Goal: Task Accomplishment & Management: Manage account settings

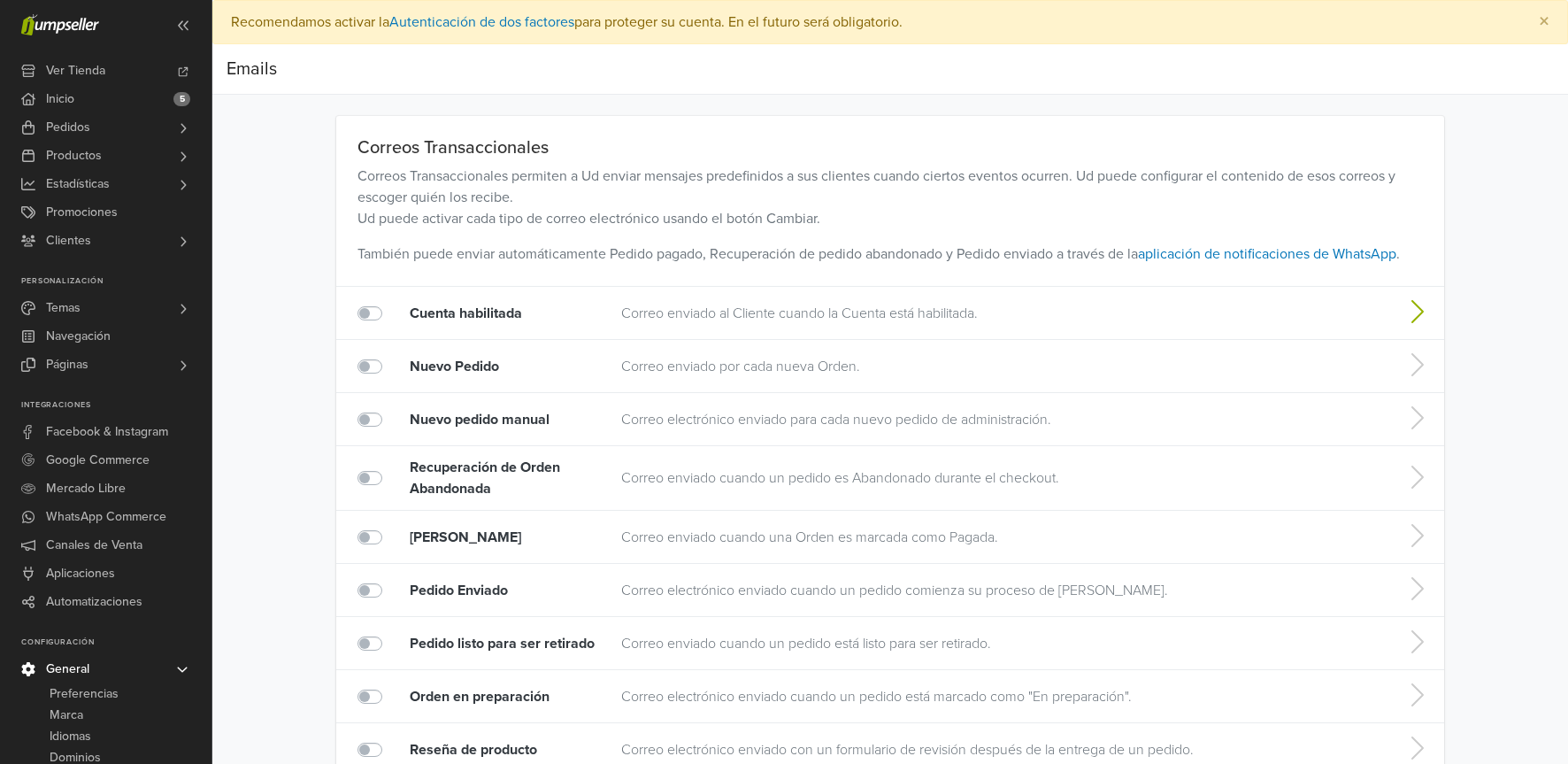
click at [744, 320] on td "Correo enviado al Cliente cuando la Cuenta está habilitada." at bounding box center [1000, 312] width 775 height 53
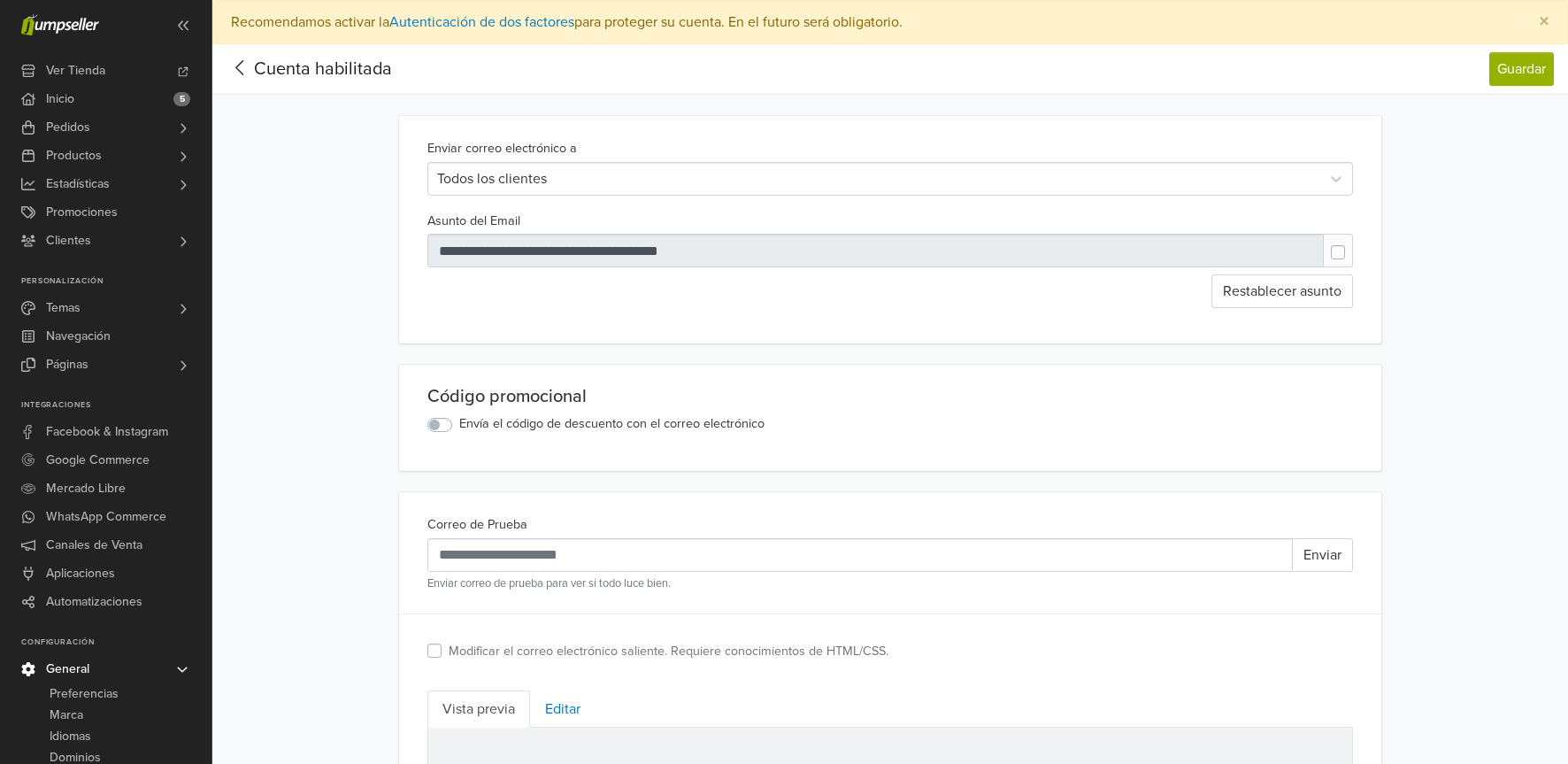
click at [234, 65] on icon at bounding box center [240, 68] width 28 height 22
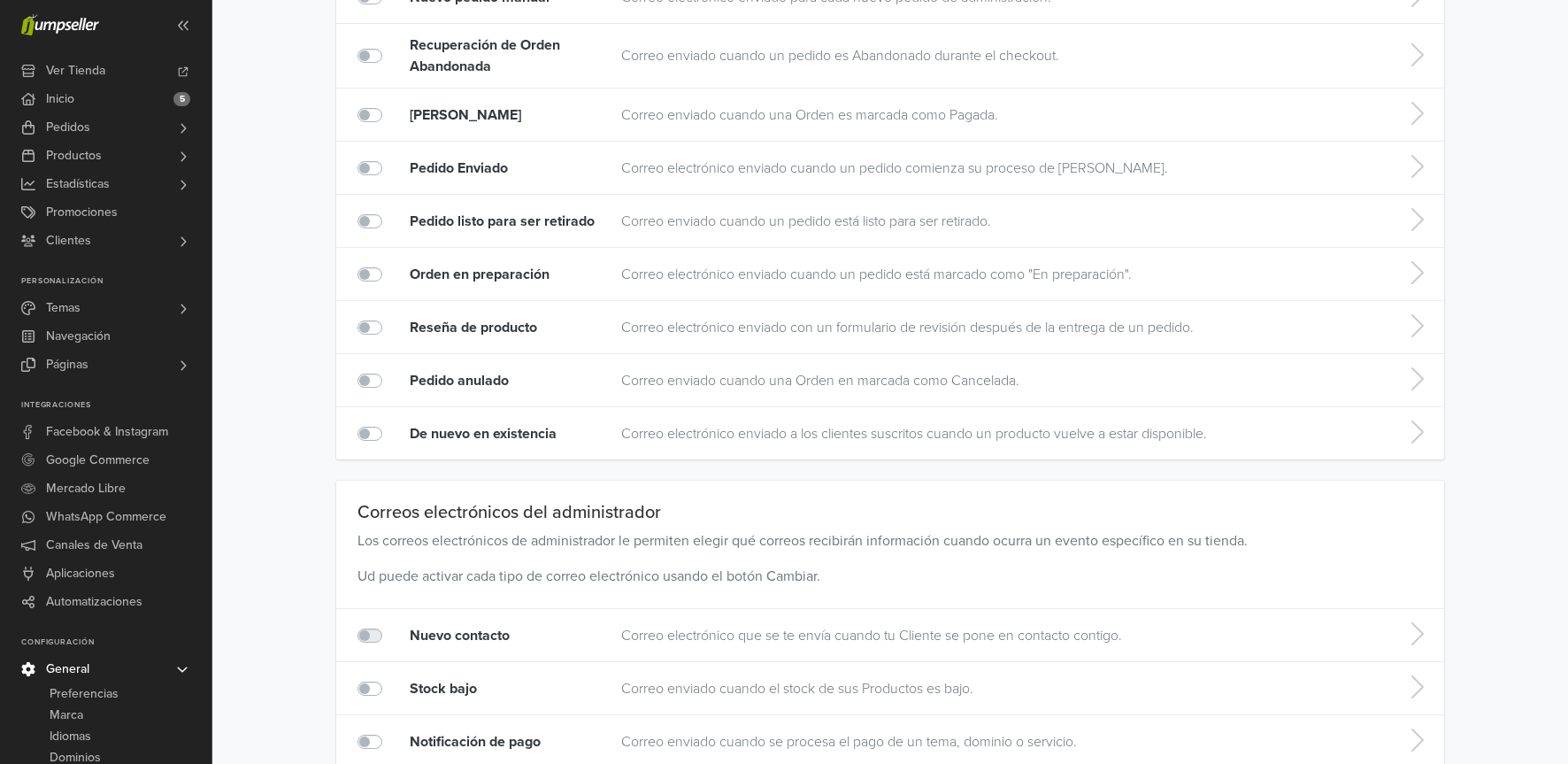
scroll to position [852, 0]
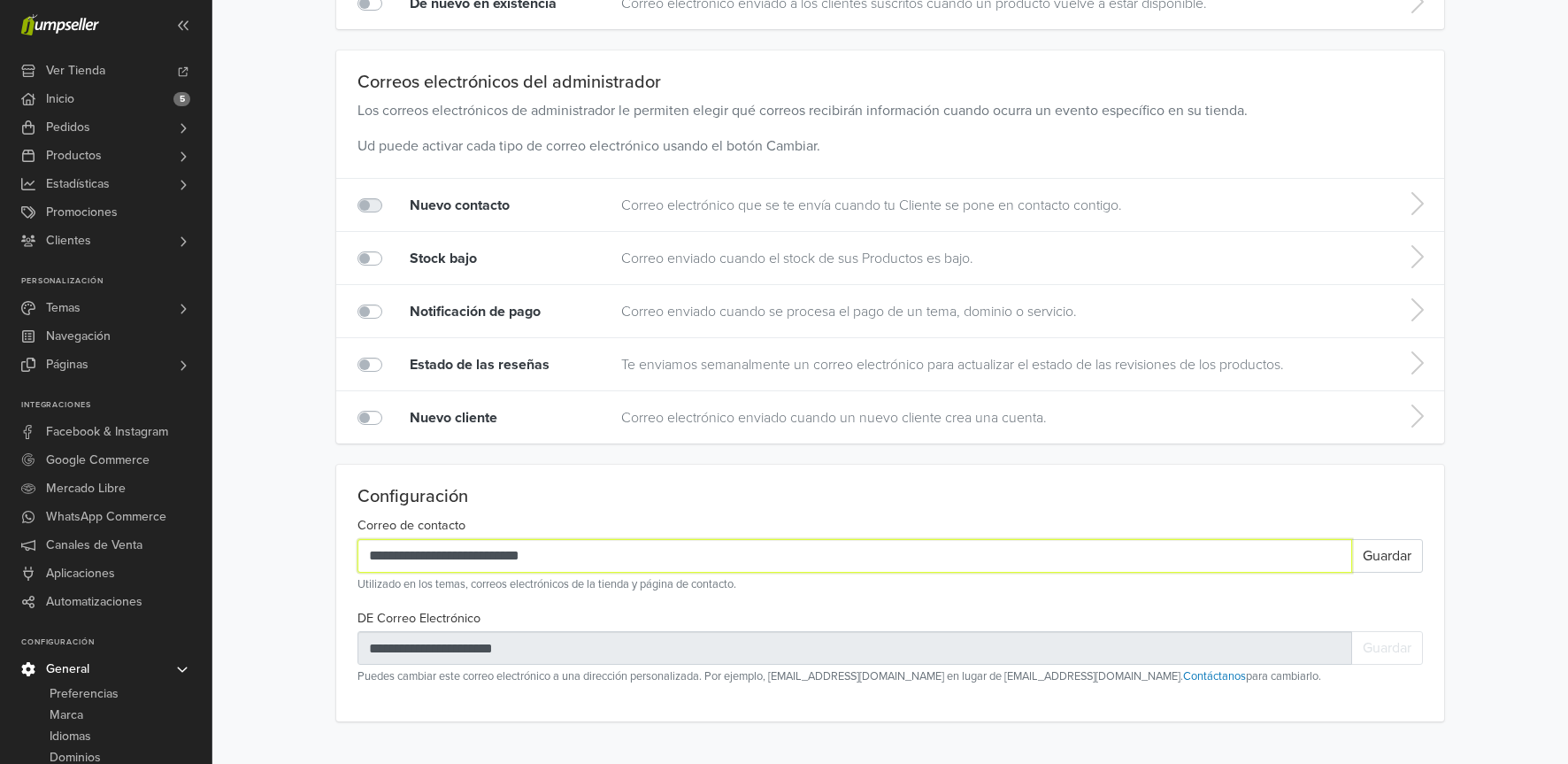
click at [497, 567] on input "**********" at bounding box center [854, 555] width 994 height 33
type input "**********"
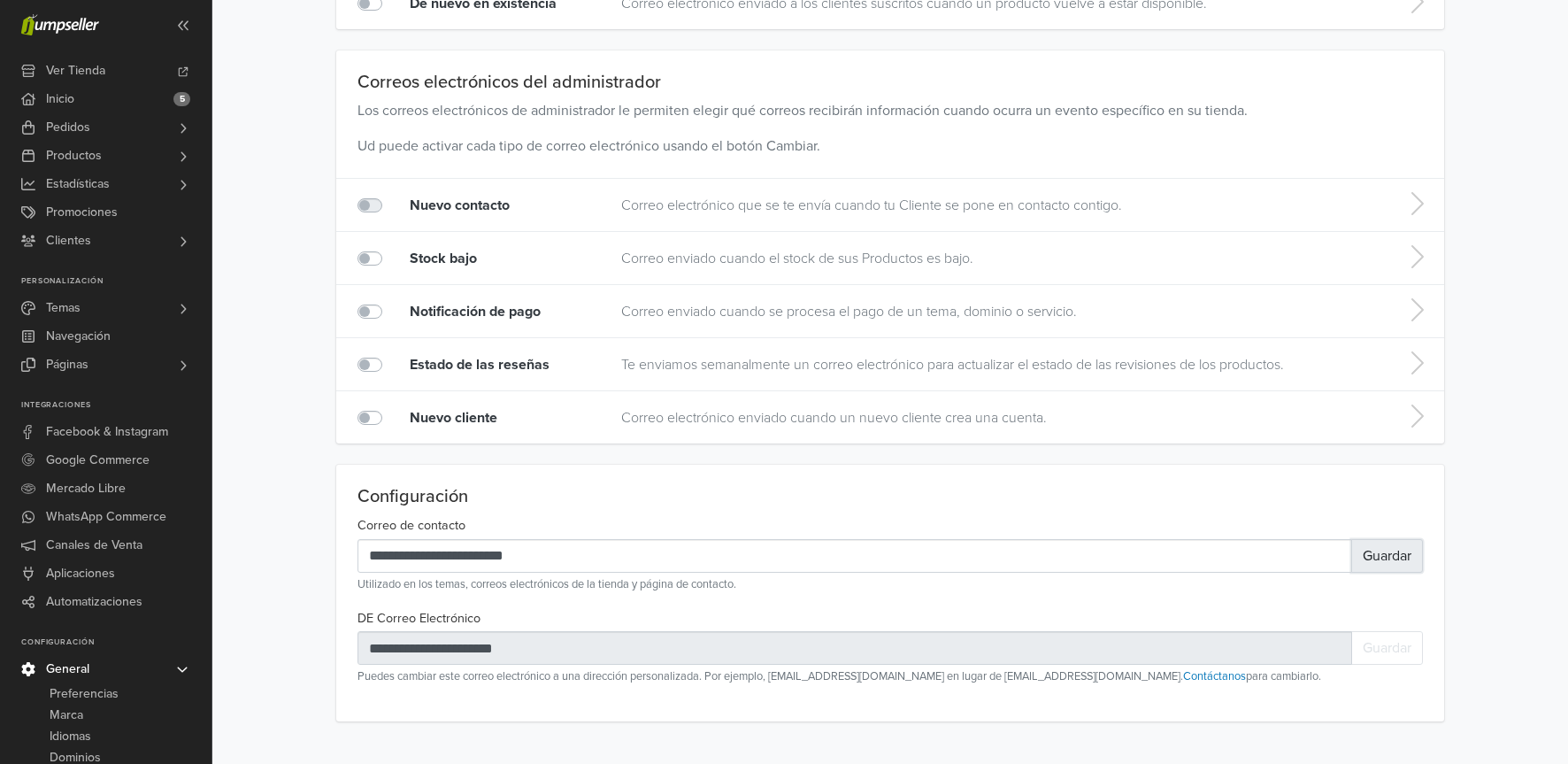
click at [1372, 547] on button "Guardar" at bounding box center [1386, 555] width 71 height 33
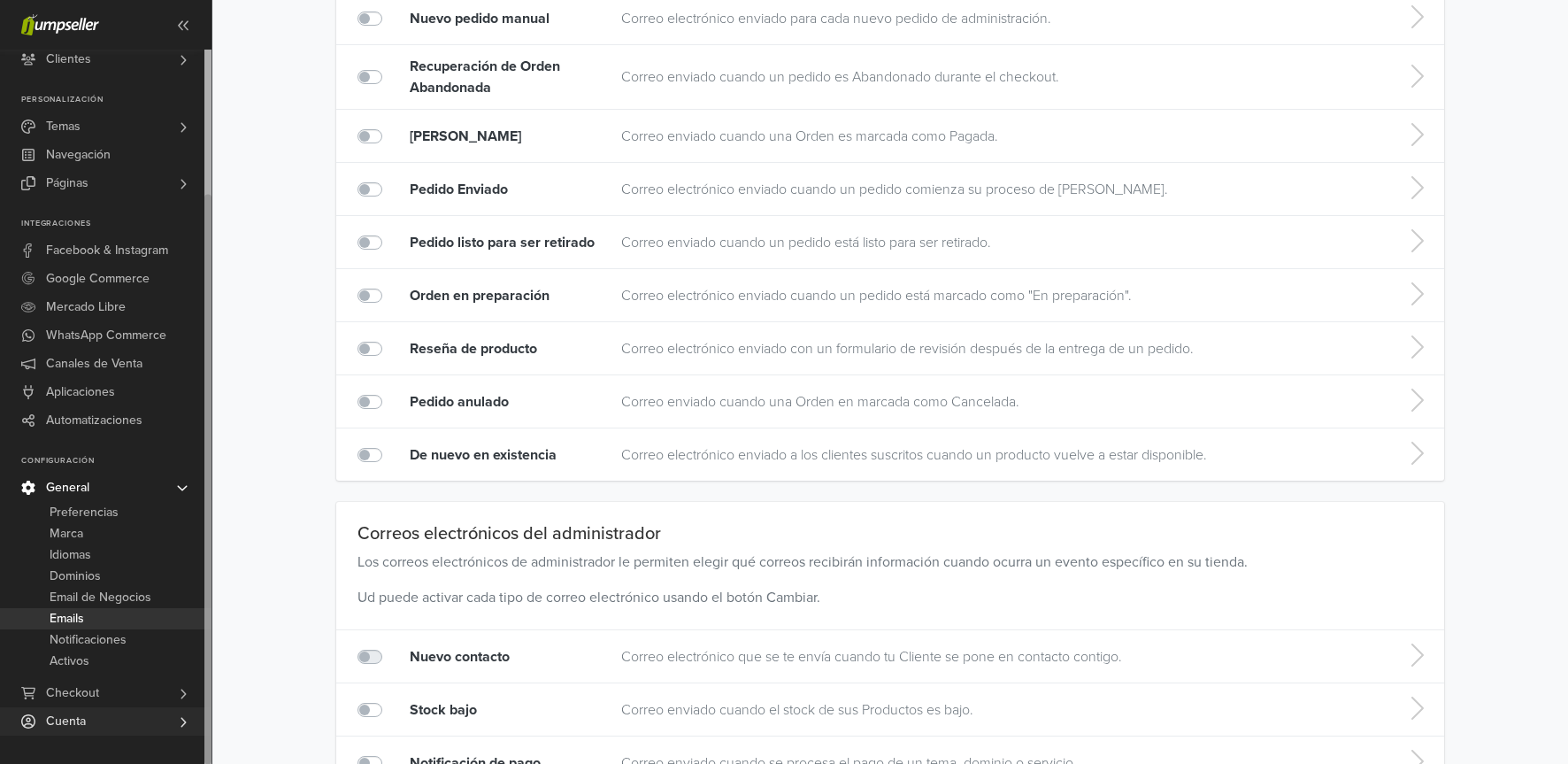
scroll to position [491, 0]
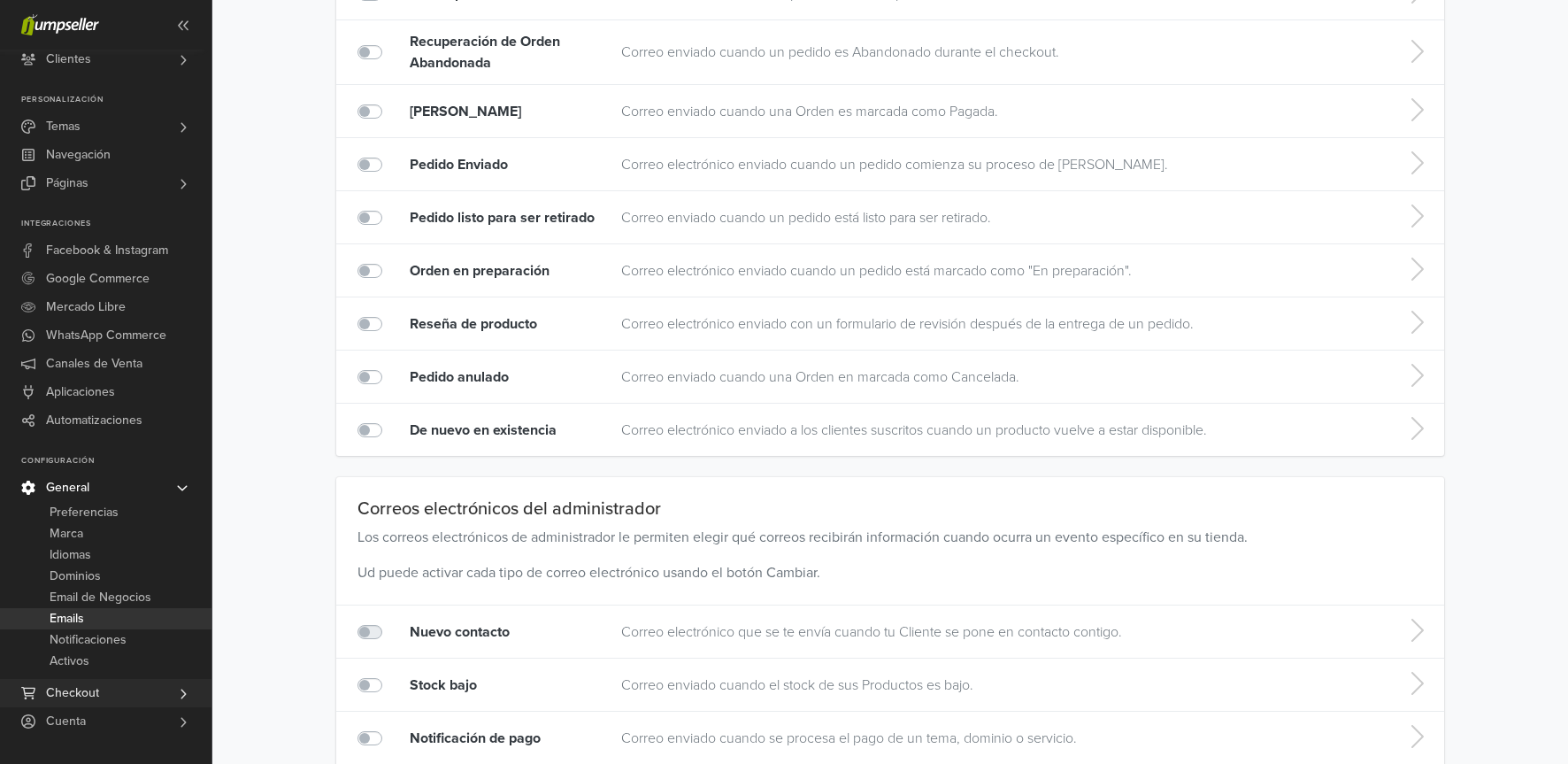
click at [83, 697] on span "Checkout" at bounding box center [72, 693] width 53 height 29
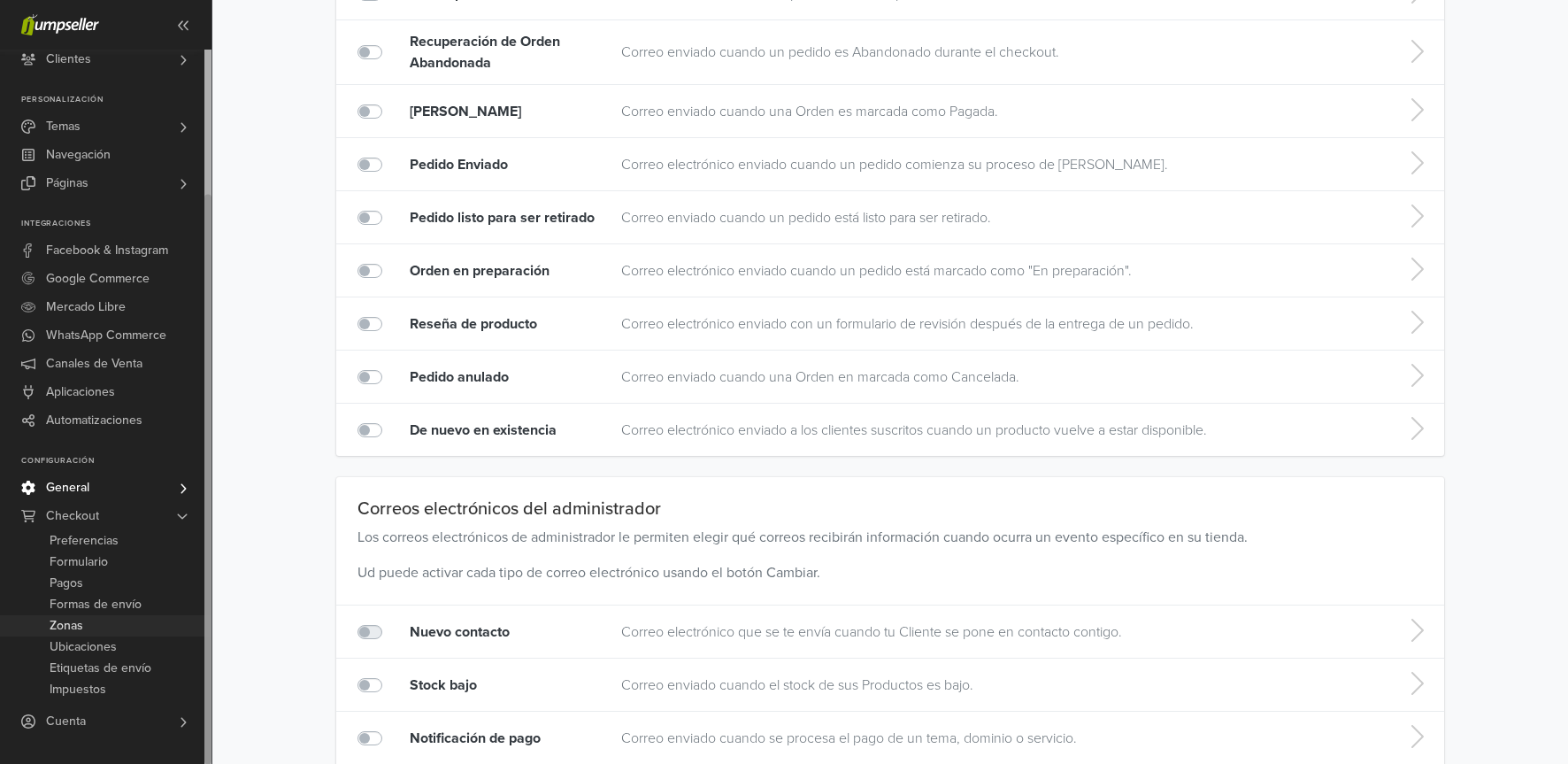
scroll to position [511, 0]
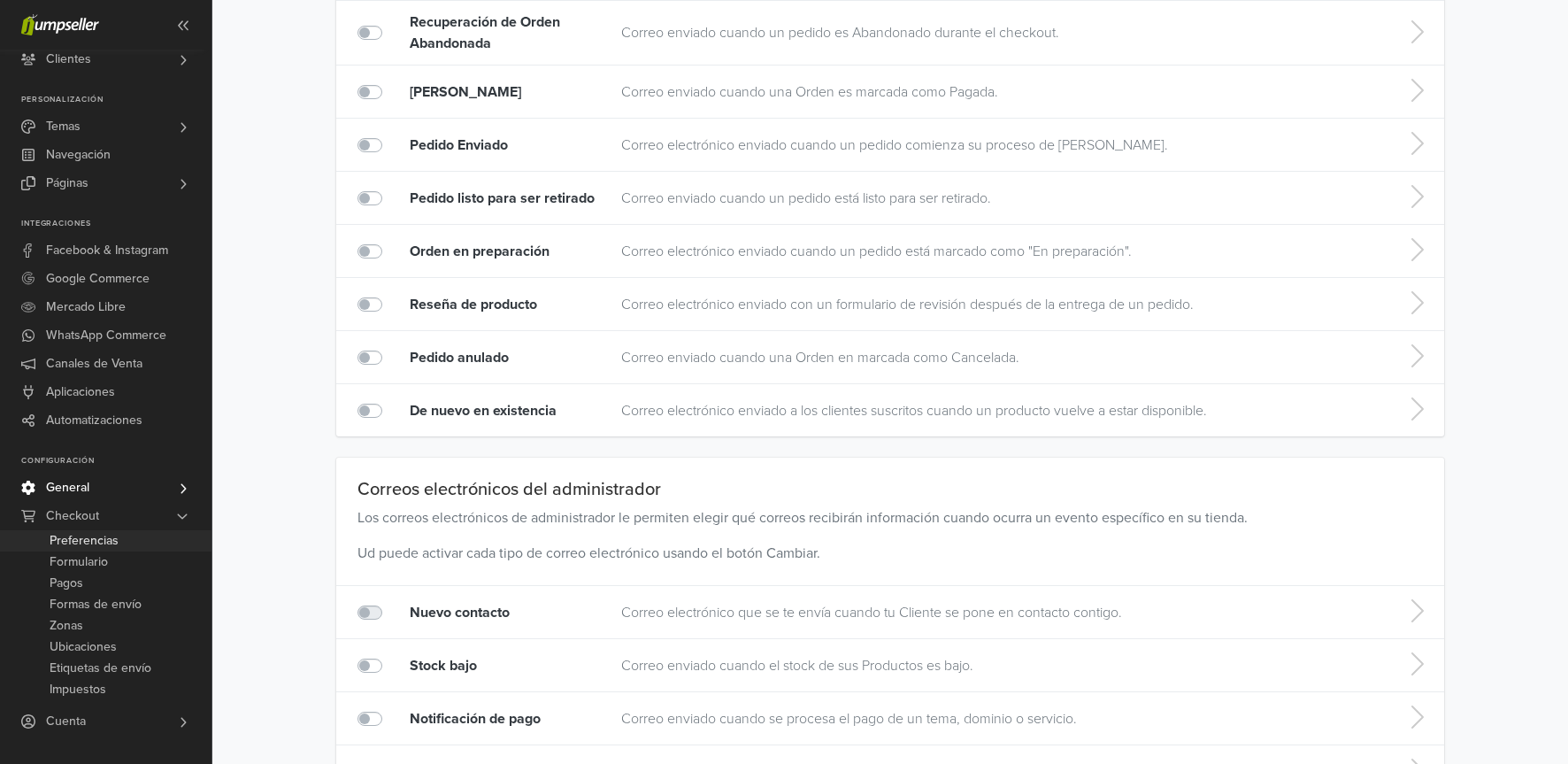
click at [106, 544] on span "Preferencias" at bounding box center [83, 541] width 69 height 21
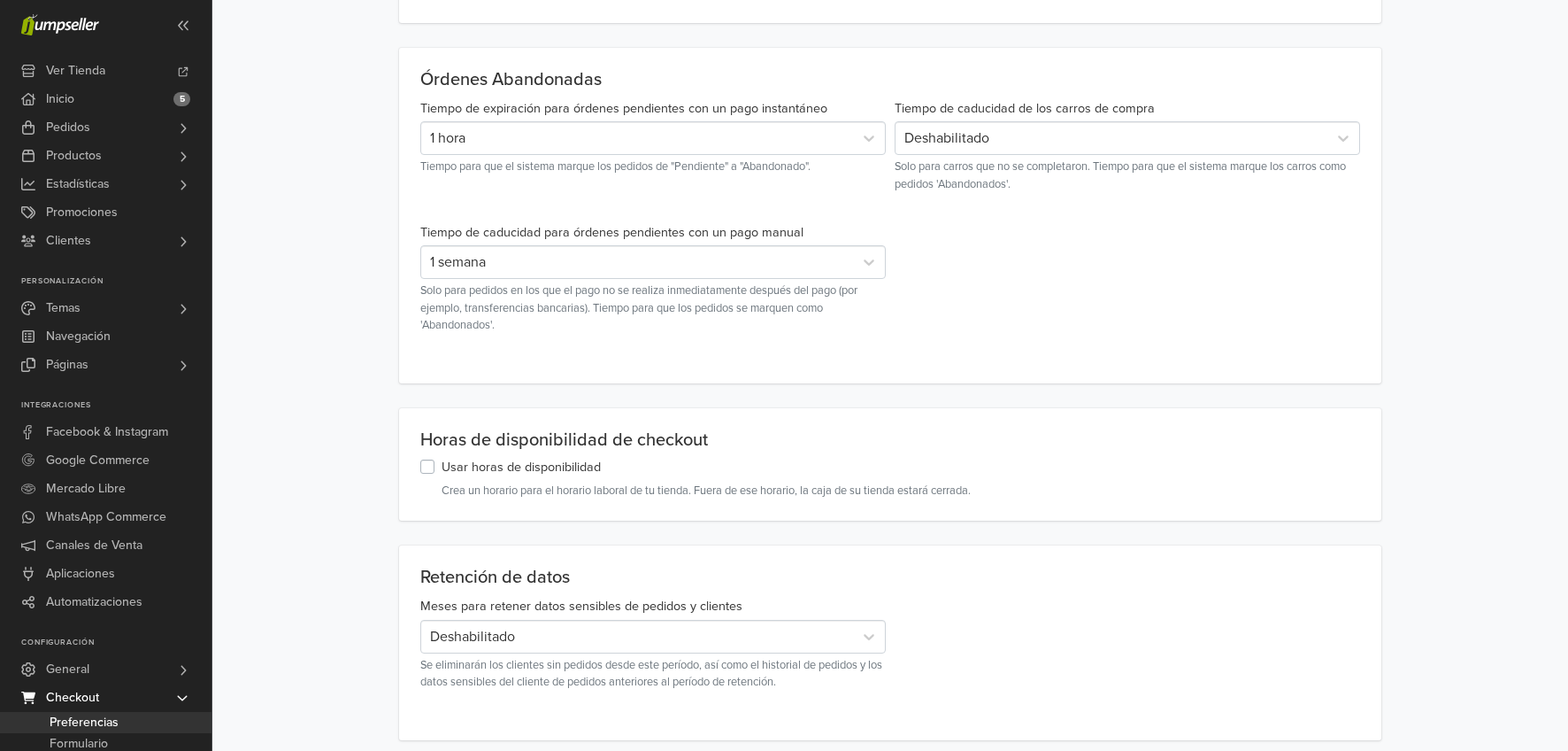
scroll to position [617, 0]
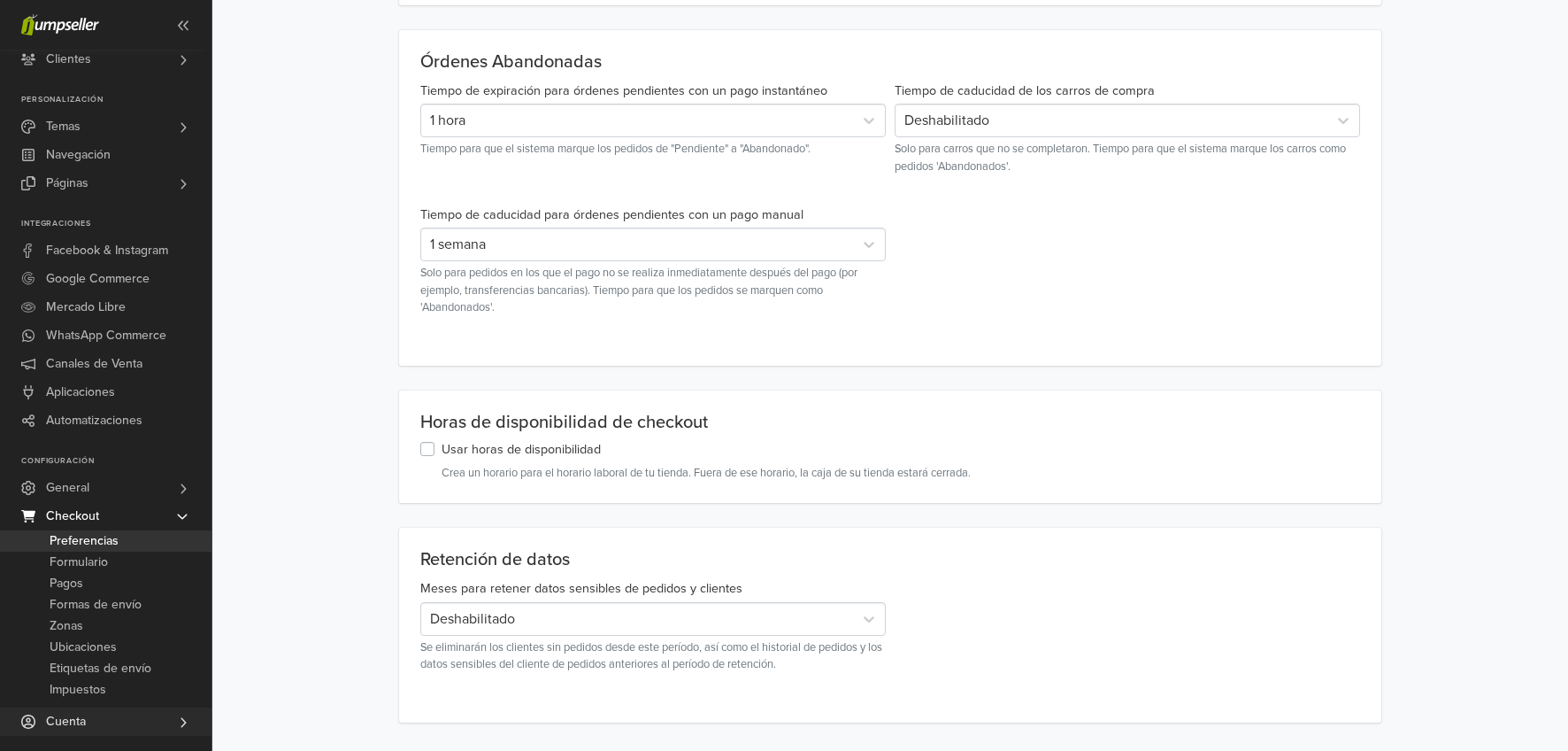
click at [108, 708] on link "Cuenta" at bounding box center [106, 721] width 211 height 29
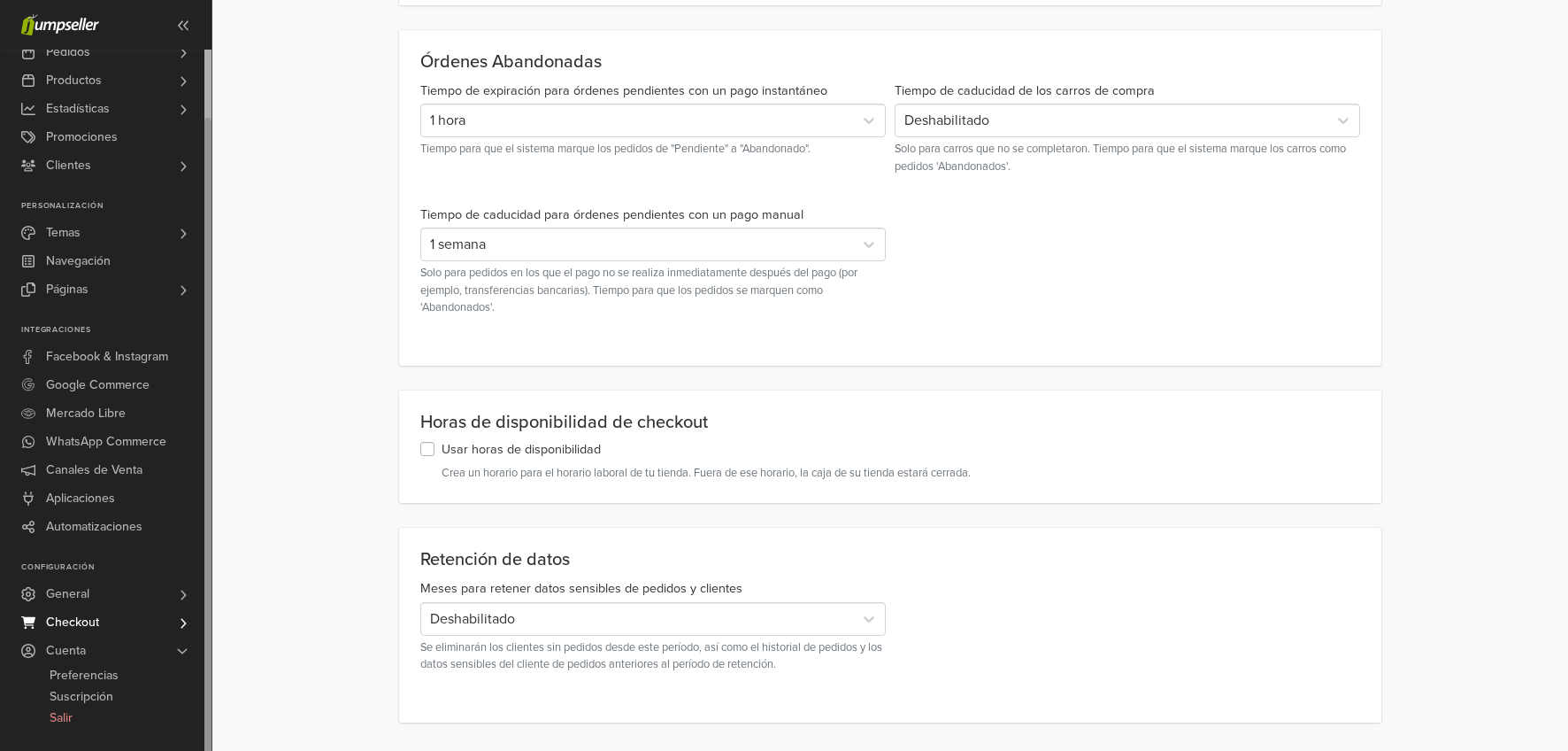
scroll to position [648, 0]
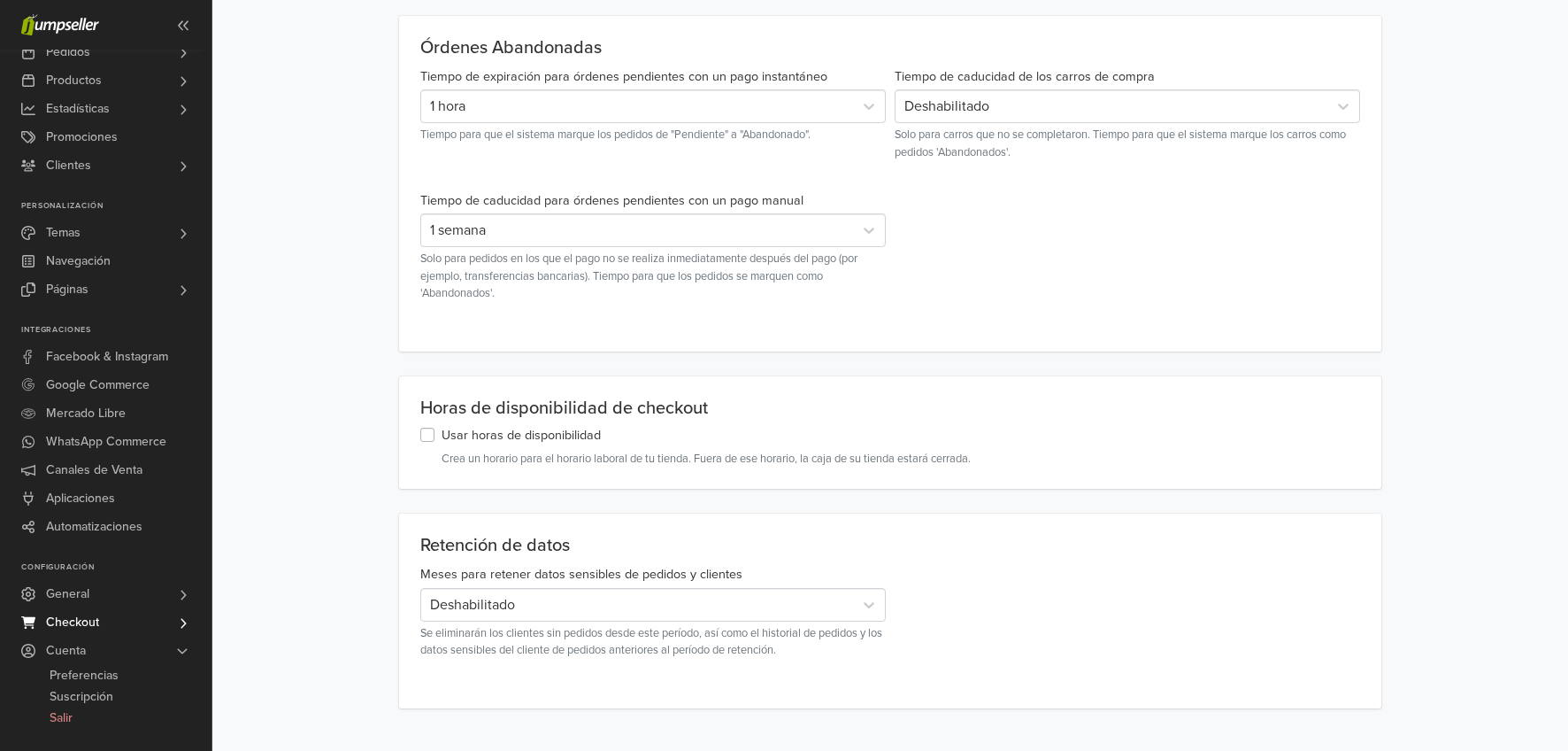
click at [115, 613] on link "Checkout" at bounding box center [106, 622] width 211 height 29
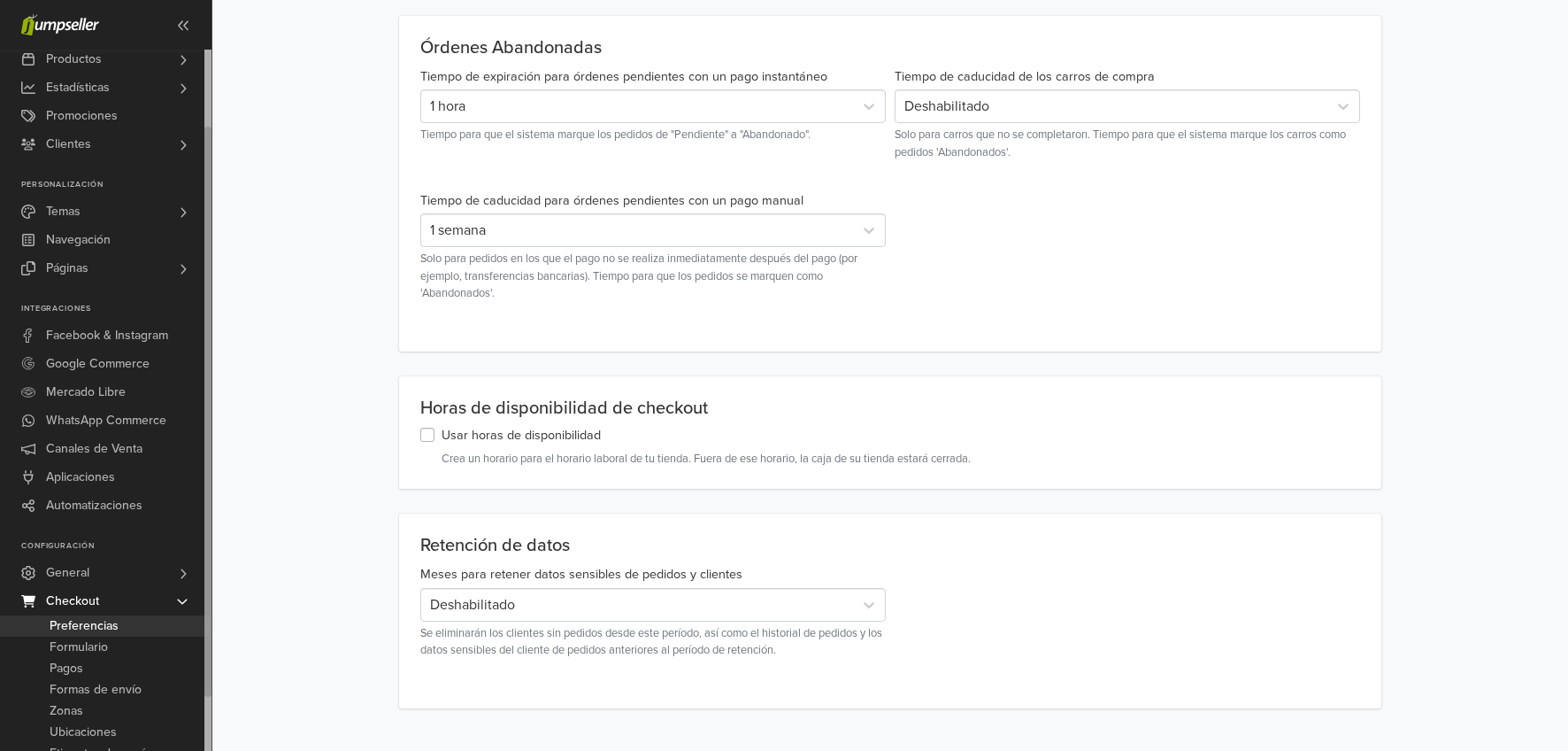
click at [116, 616] on span "Preferencias" at bounding box center [83, 626] width 69 height 21
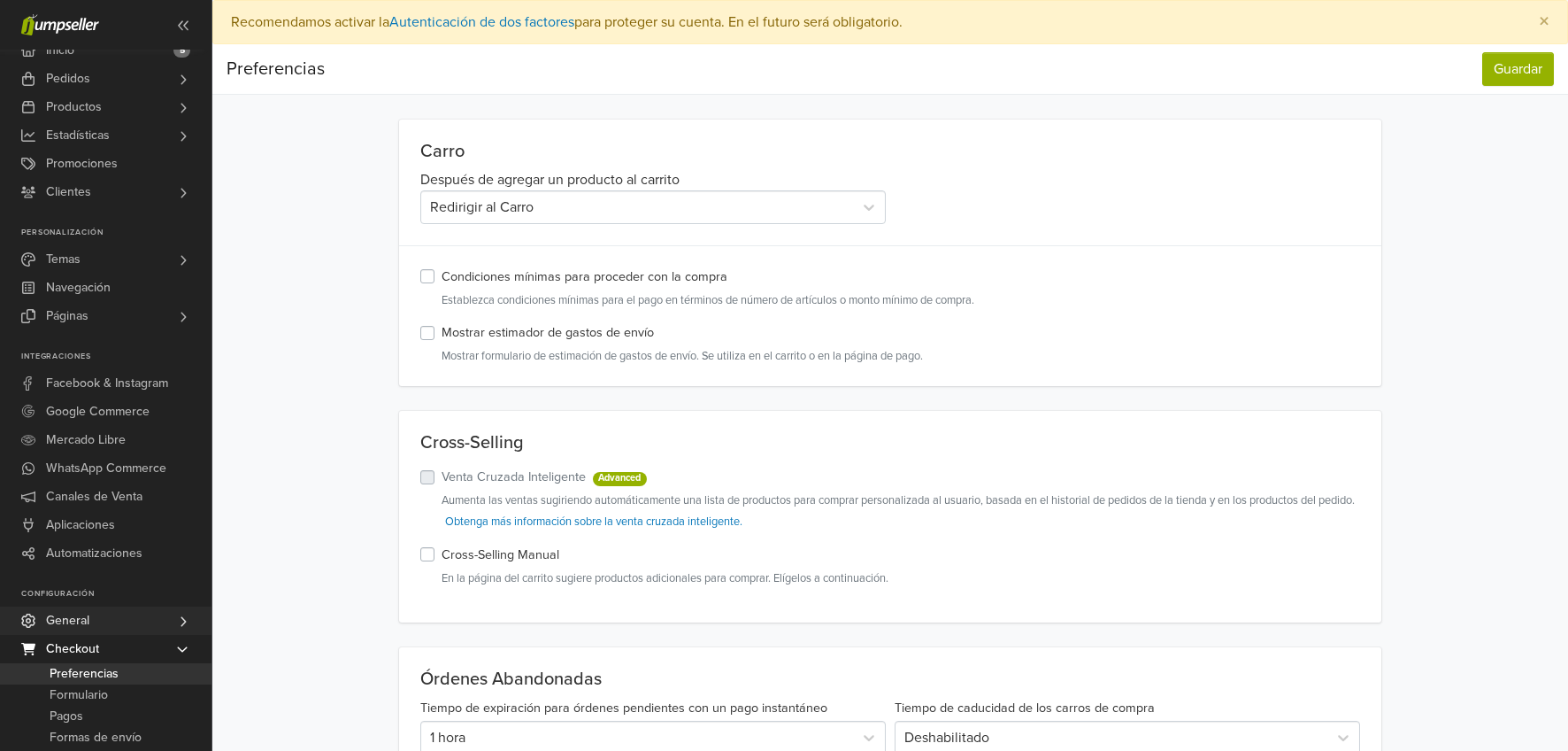
click at [119, 623] on link "General" at bounding box center [106, 620] width 211 height 29
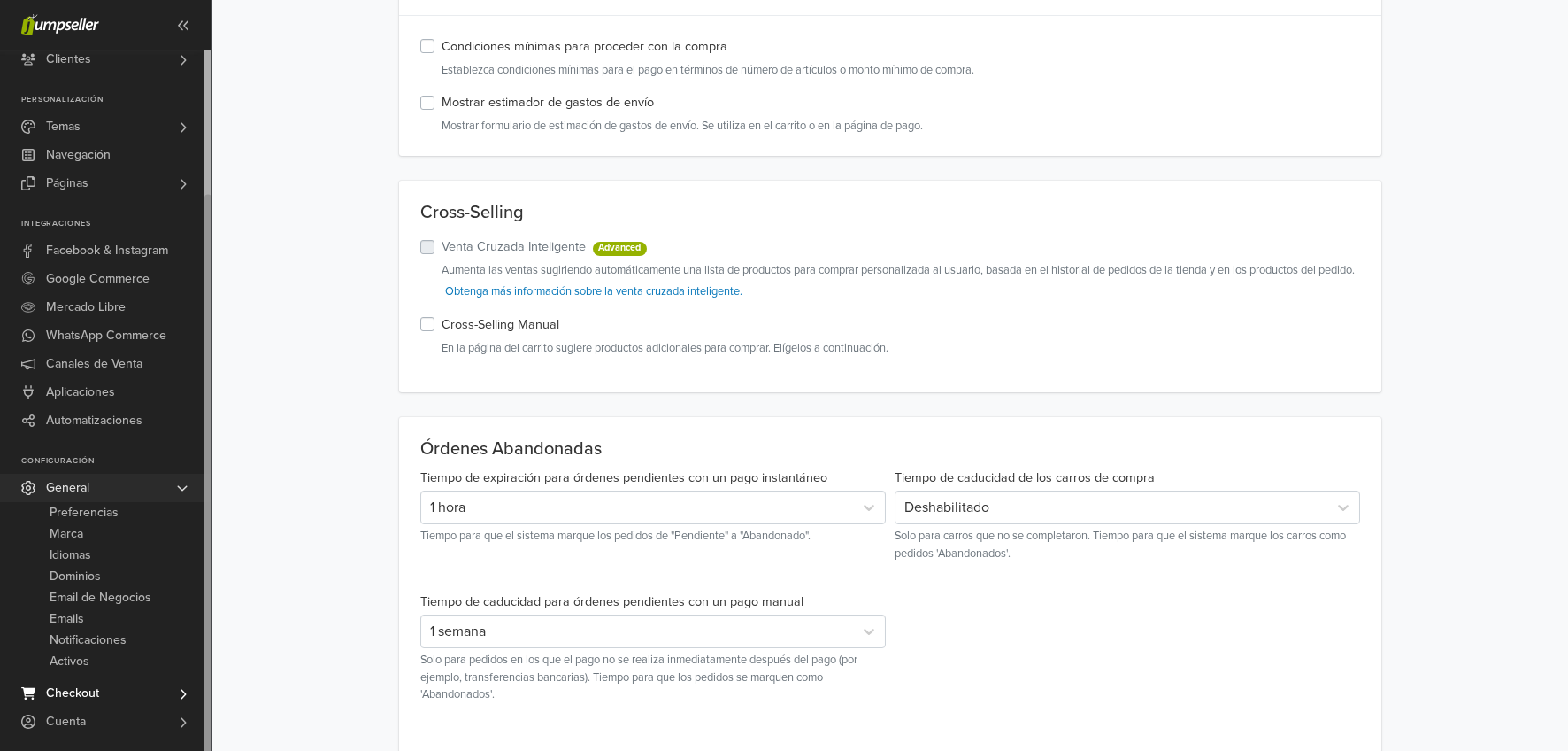
scroll to position [298, 0]
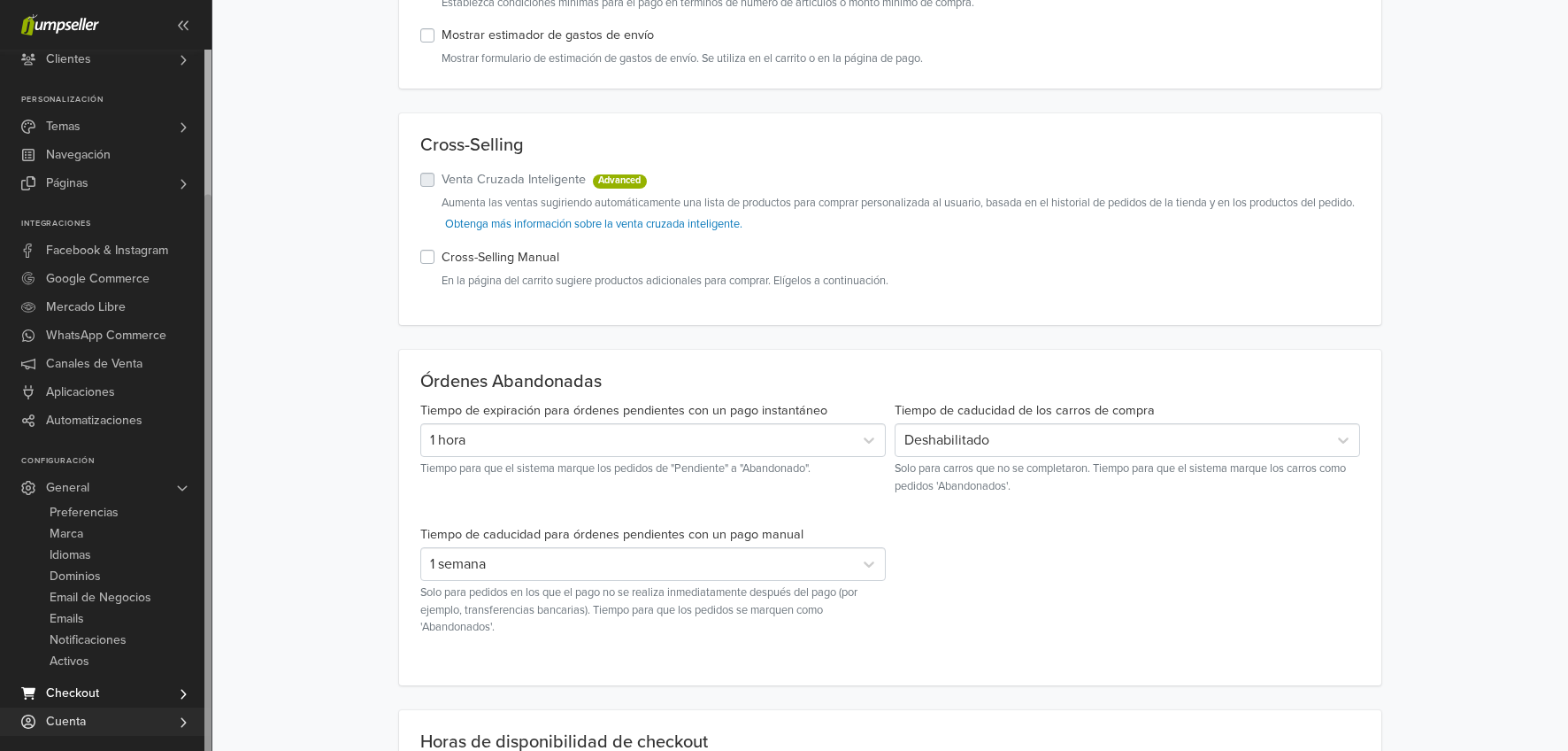
click at [82, 721] on span "Cuenta" at bounding box center [66, 721] width 40 height 29
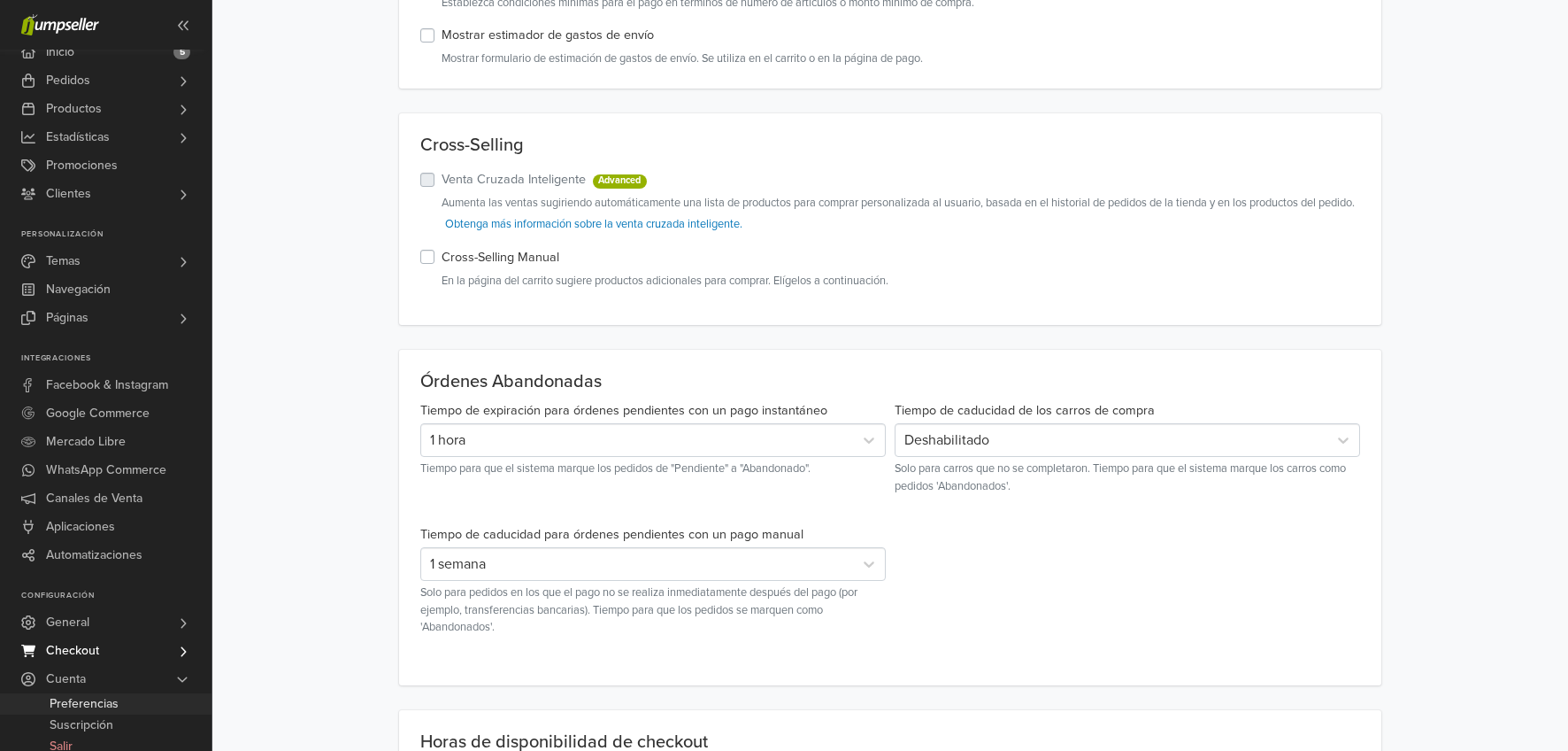
click at [89, 695] on span "Preferencias" at bounding box center [83, 704] width 69 height 21
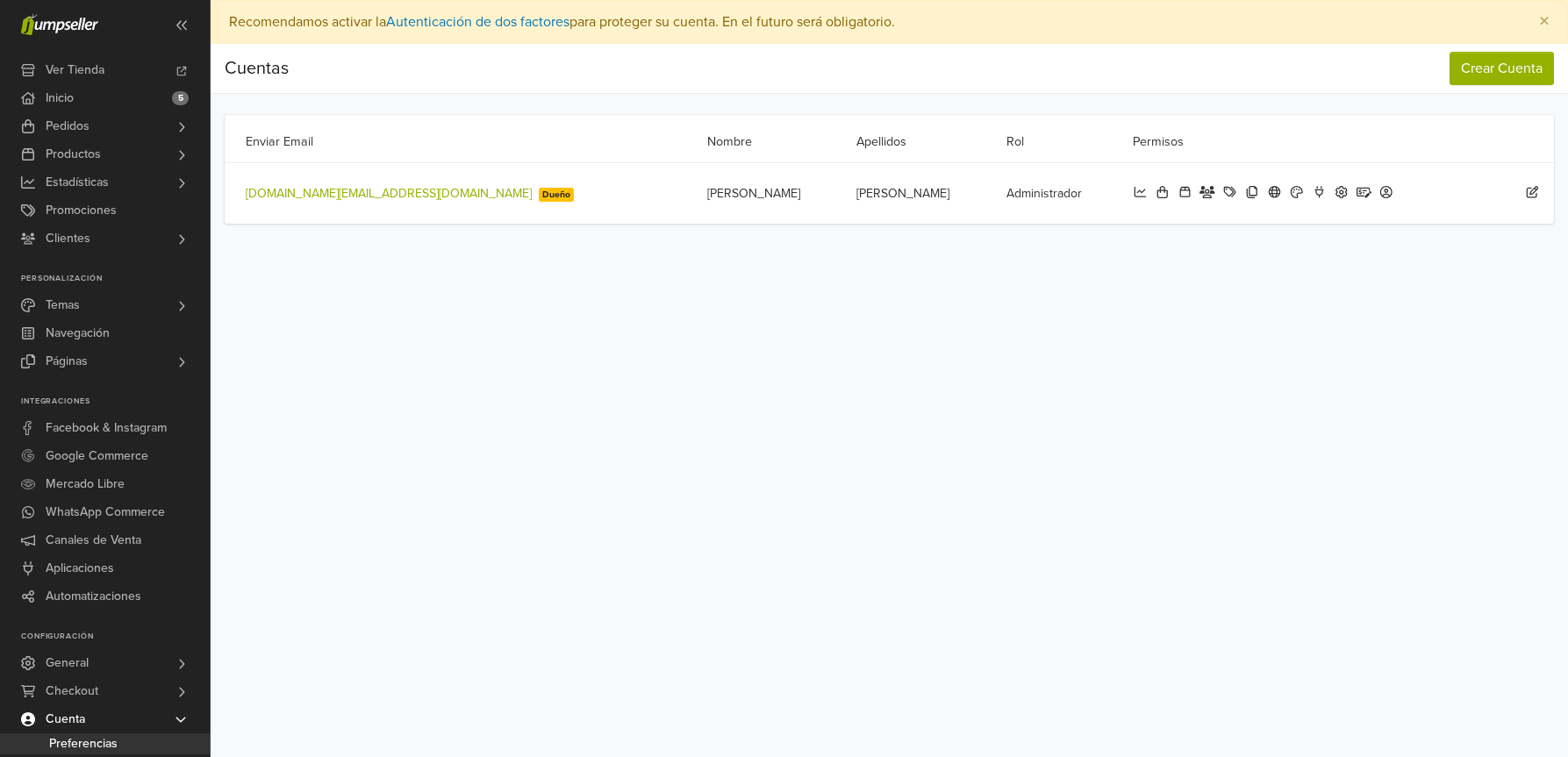
click at [341, 199] on link "latorredelreloj.cl@gmail.com" at bounding box center [388, 193] width 286 height 15
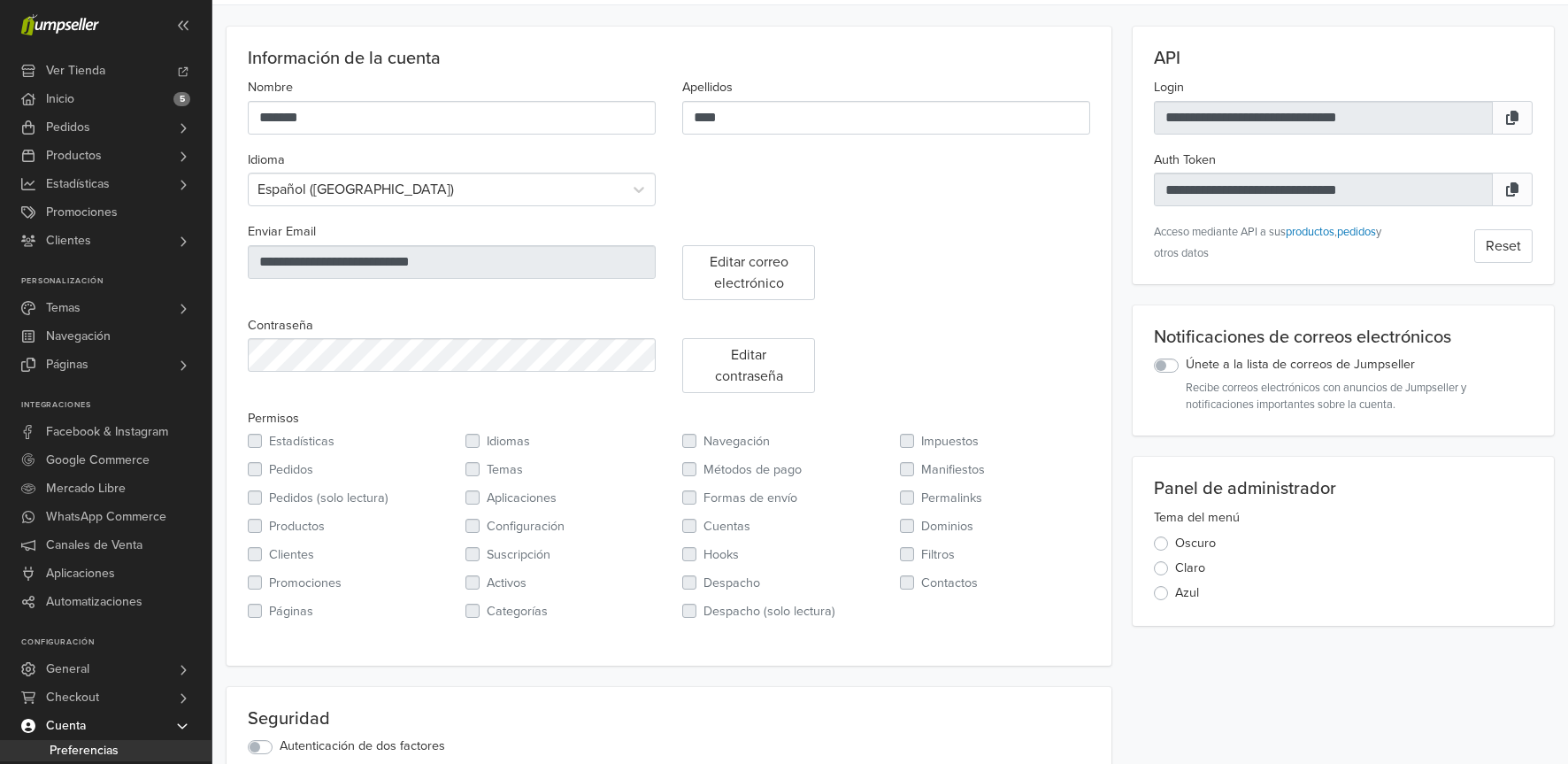
scroll to position [87, 0]
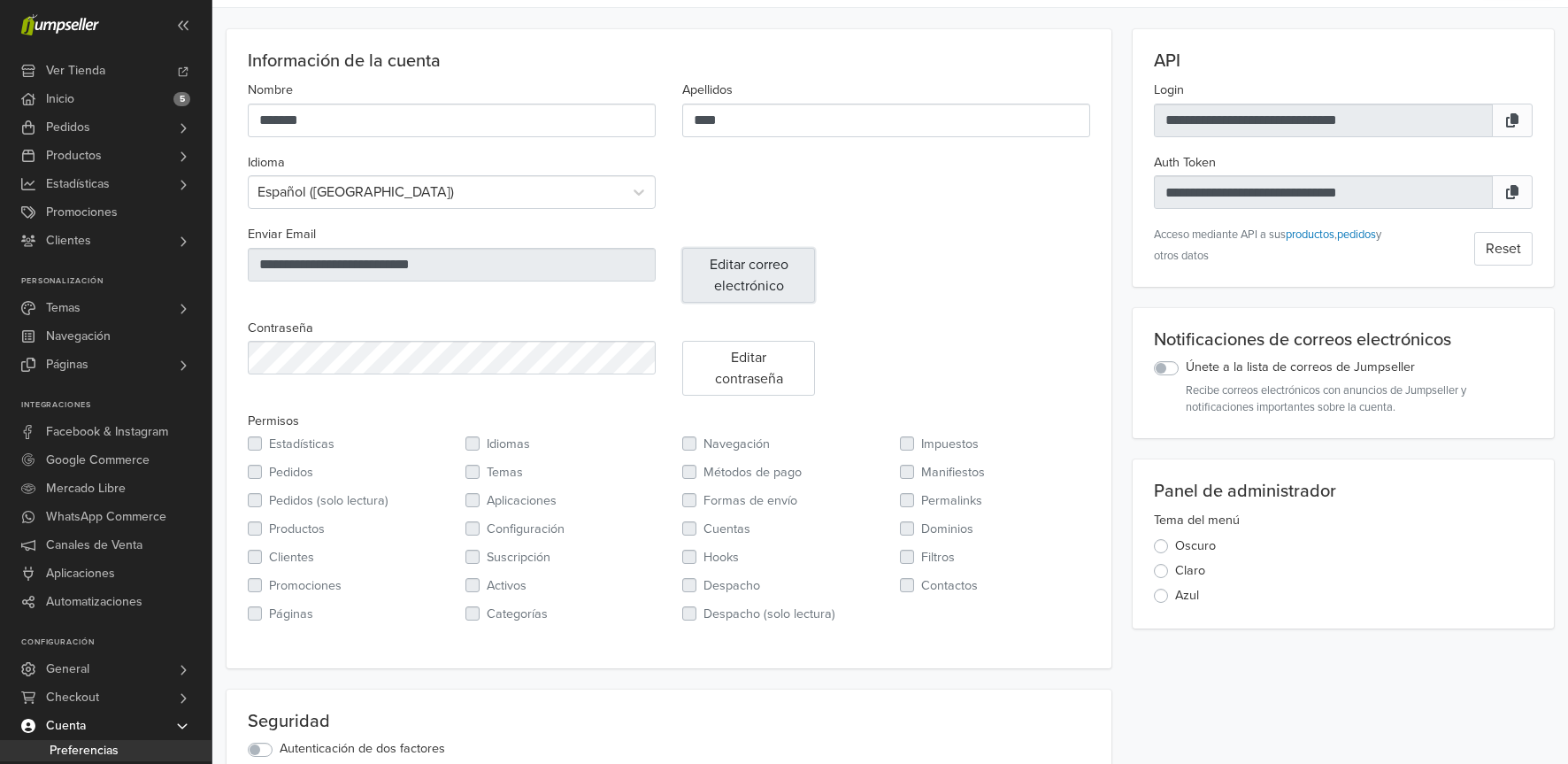
click at [712, 280] on button "Editar correo electrónico" at bounding box center [748, 274] width 133 height 55
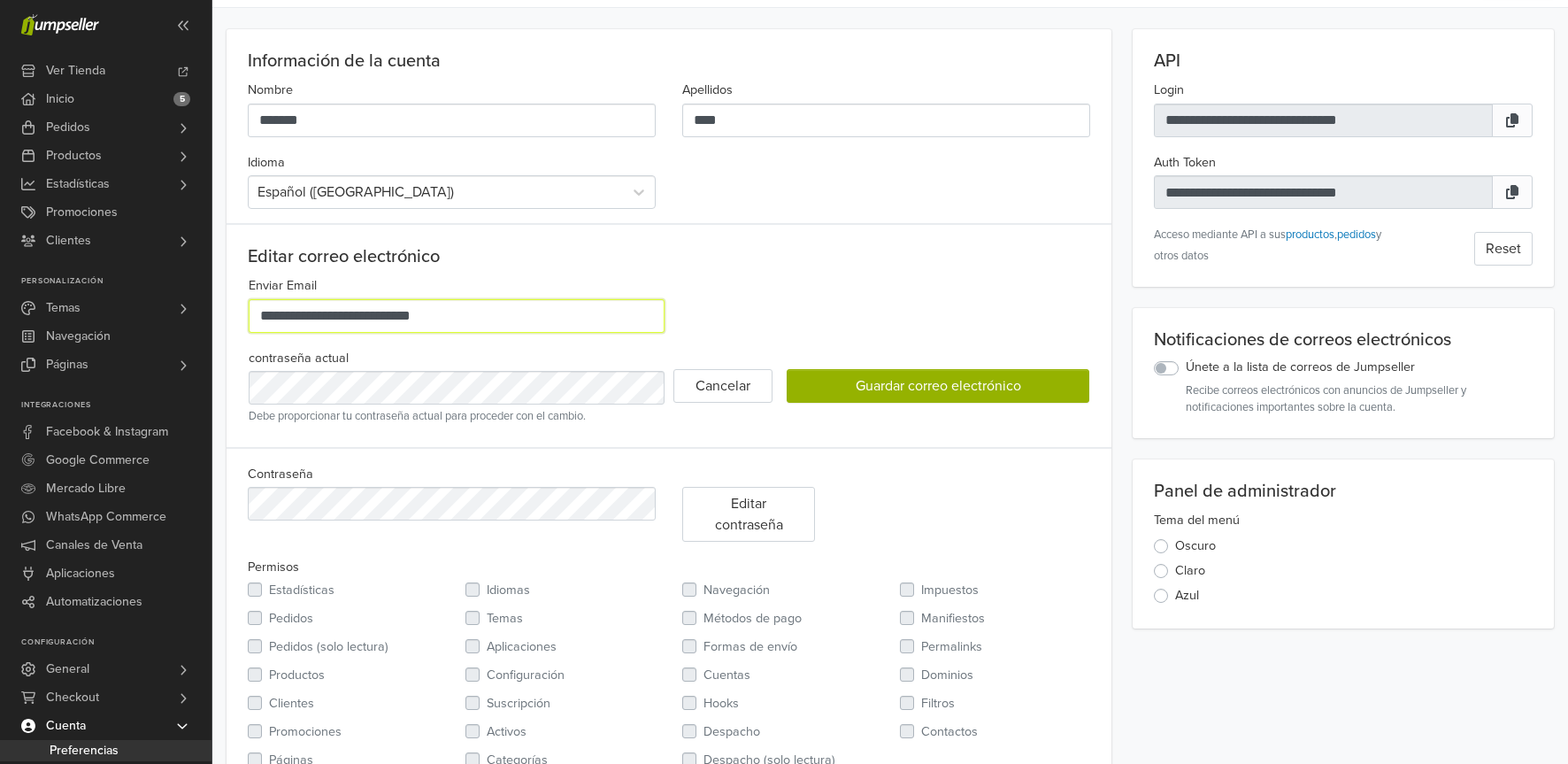
click at [373, 313] on input "**********" at bounding box center [456, 316] width 416 height 33
type input "**********"
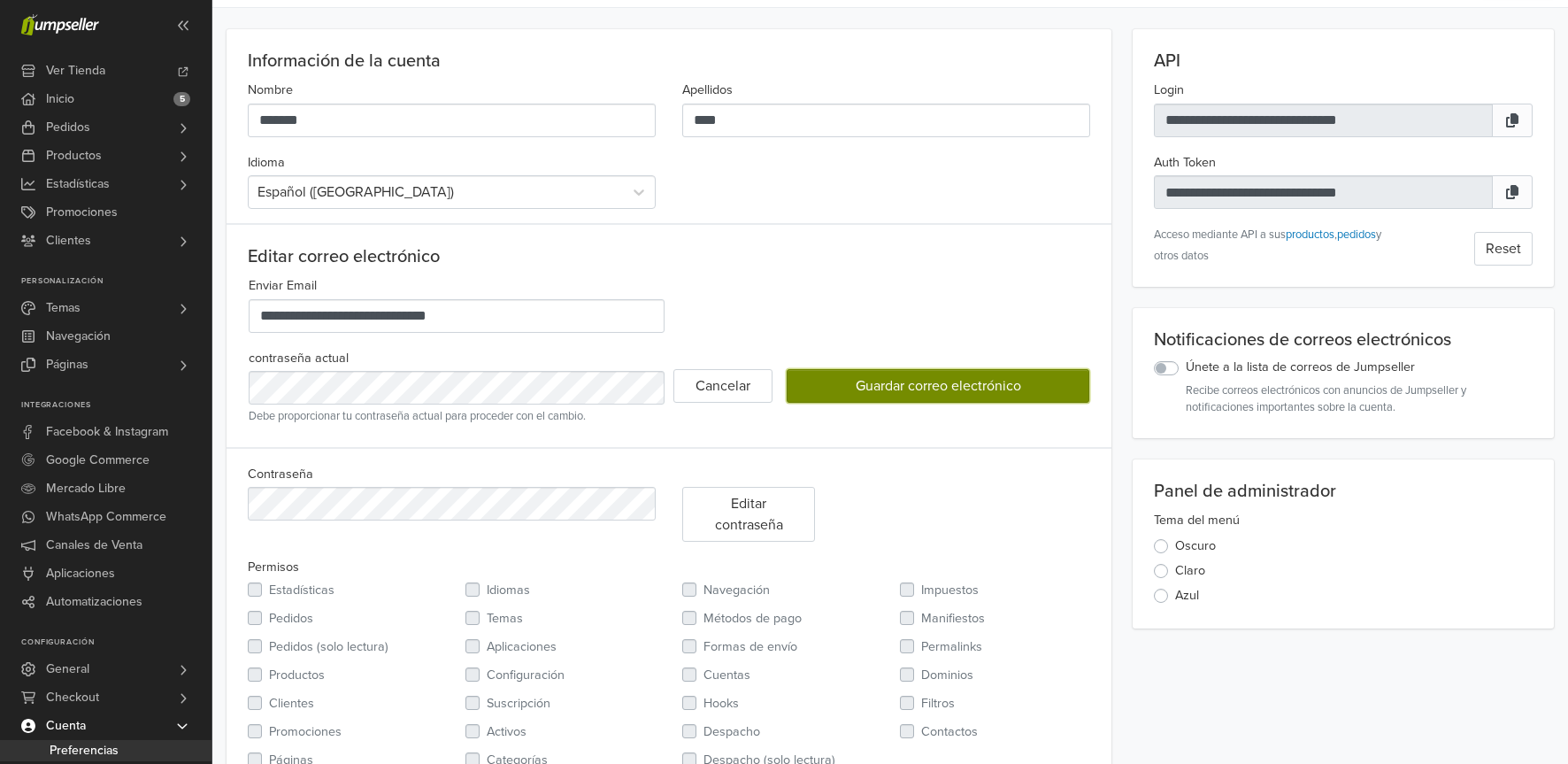
click at [936, 391] on button "Guardar correo electrónico" at bounding box center [938, 386] width 303 height 33
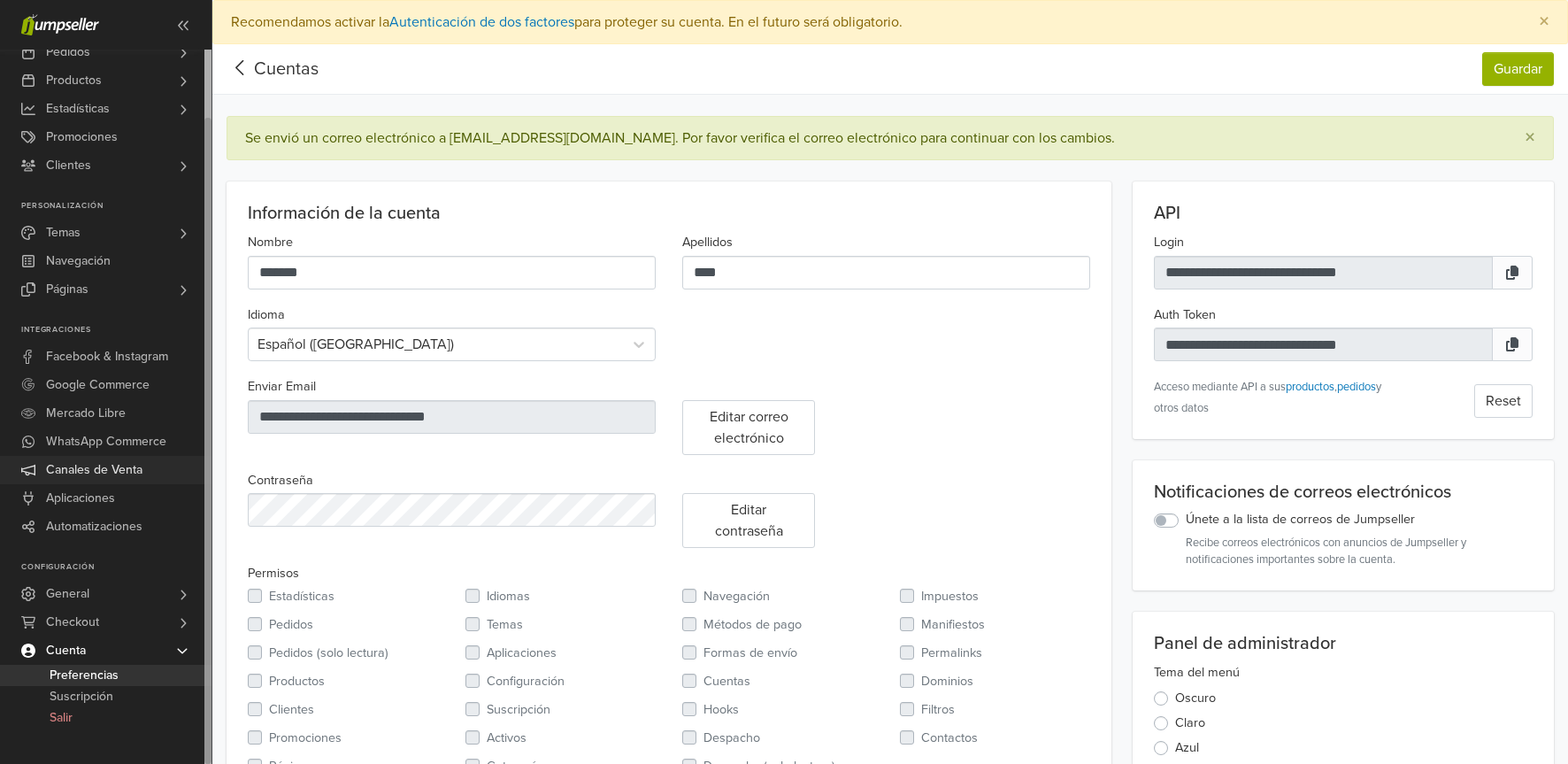
scroll to position [206, 0]
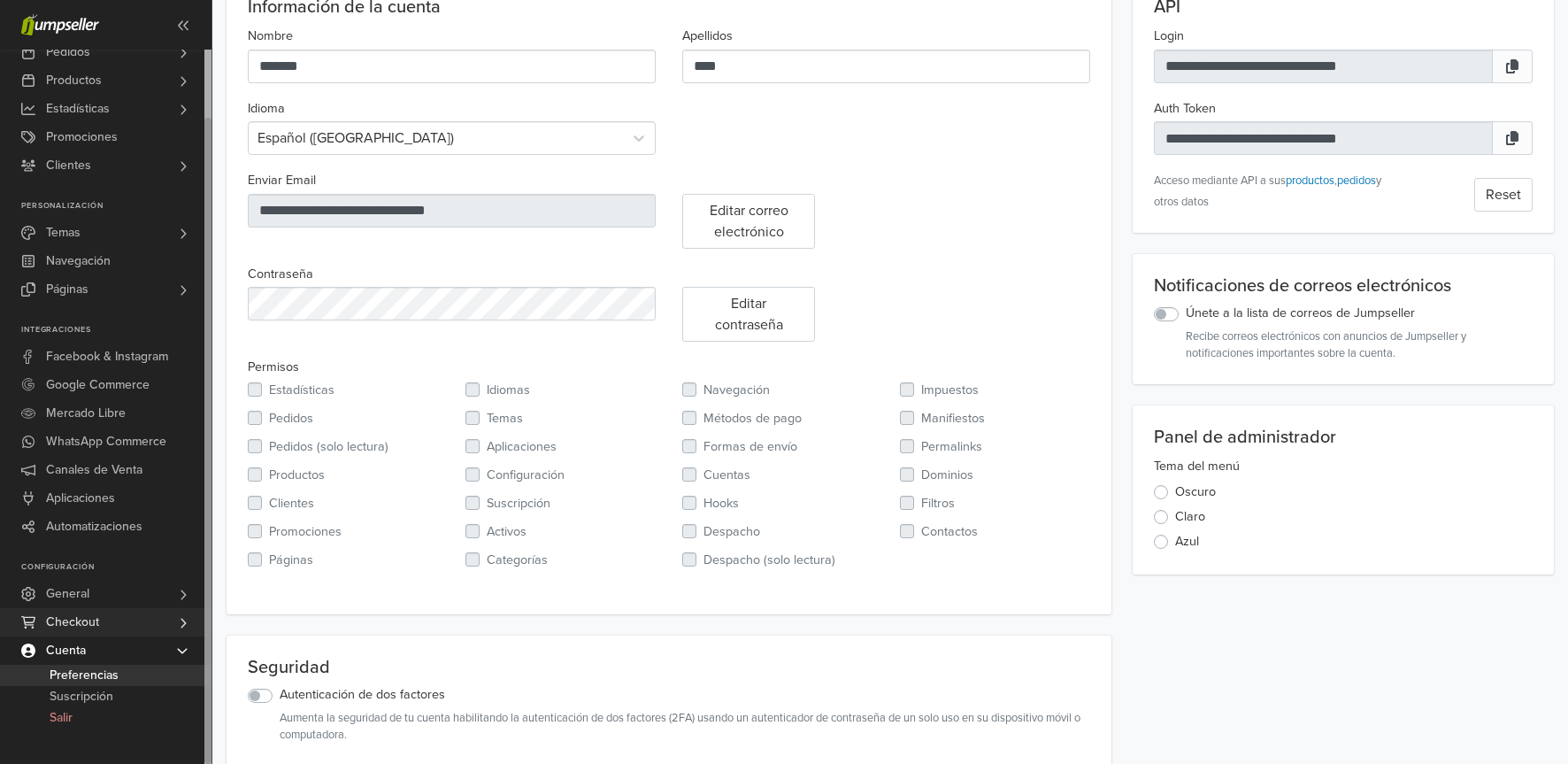
click at [78, 625] on span "Checkout" at bounding box center [72, 622] width 53 height 29
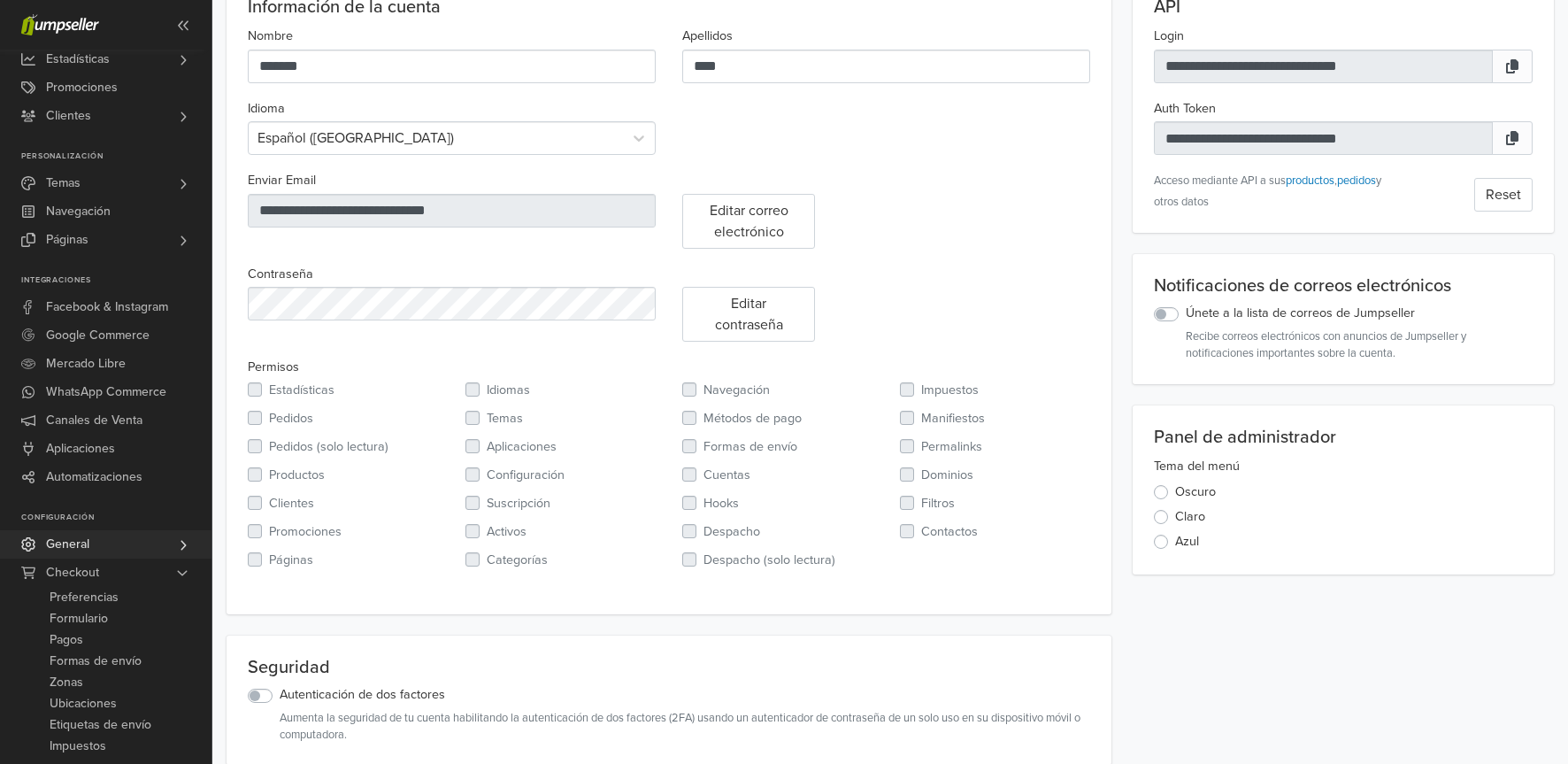
click at [110, 554] on link "General" at bounding box center [106, 544] width 211 height 29
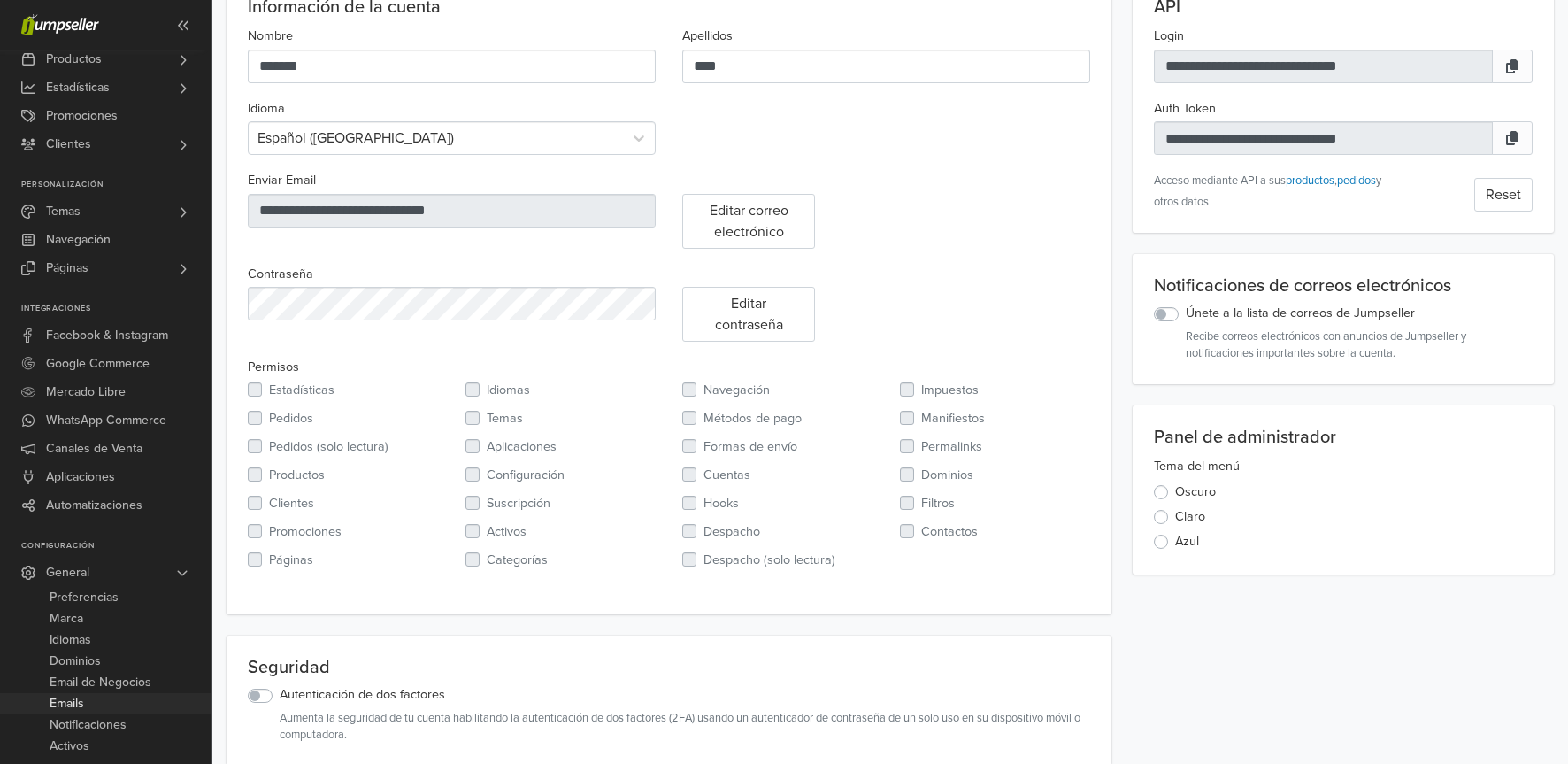
click at [95, 694] on link "Emails" at bounding box center [106, 704] width 211 height 21
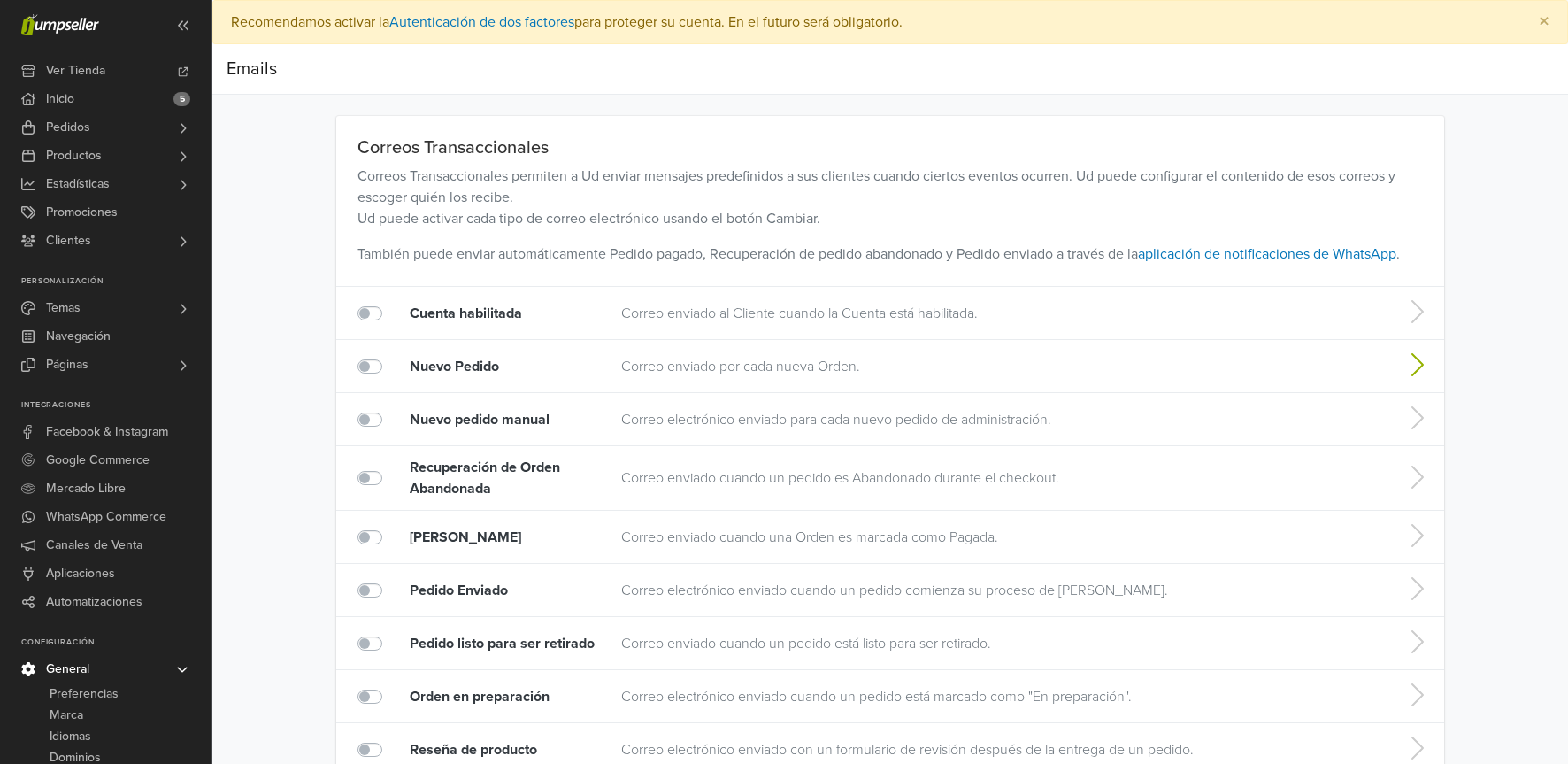
click at [778, 354] on td "Correo enviado por cada nueva Orden." at bounding box center [1000, 366] width 775 height 53
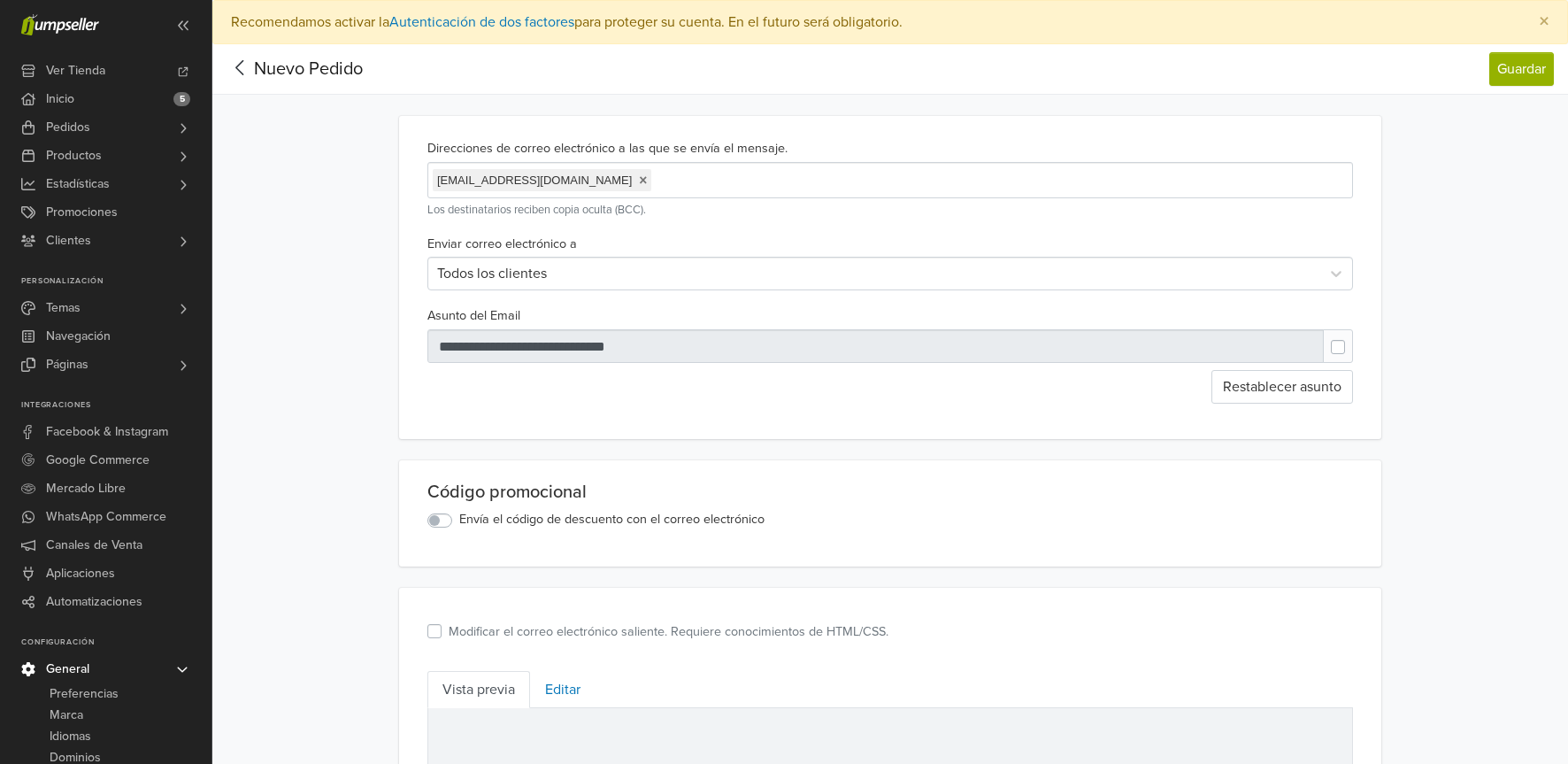
click at [639, 184] on link at bounding box center [642, 180] width 8 height 14
click at [581, 184] on input "text" at bounding box center [720, 180] width 575 height 24
type input "**********"
click at [1504, 66] on button "Guardar" at bounding box center [1522, 69] width 65 height 33
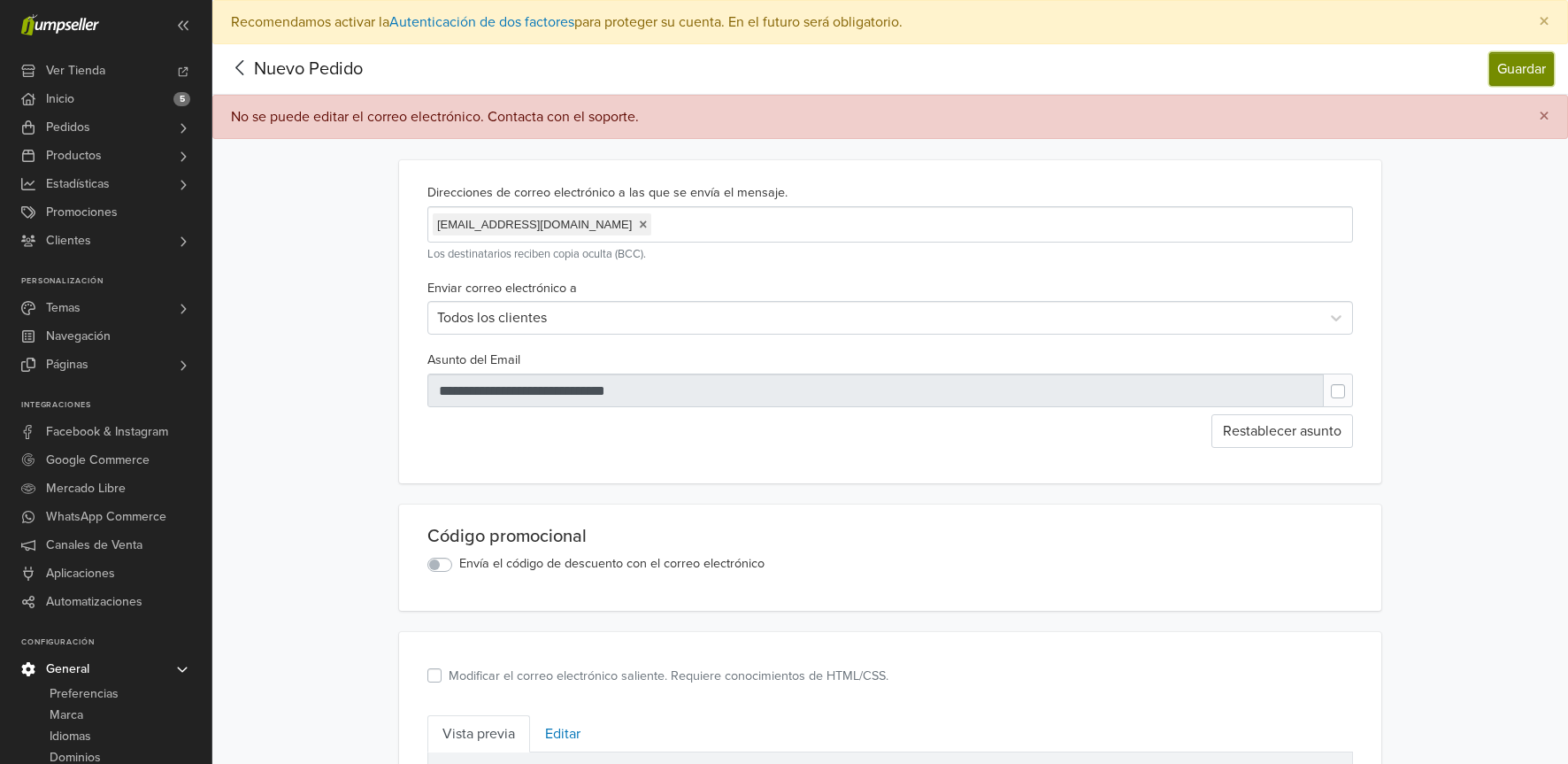
click at [1549, 84] on button "Guardar" at bounding box center [1522, 69] width 65 height 33
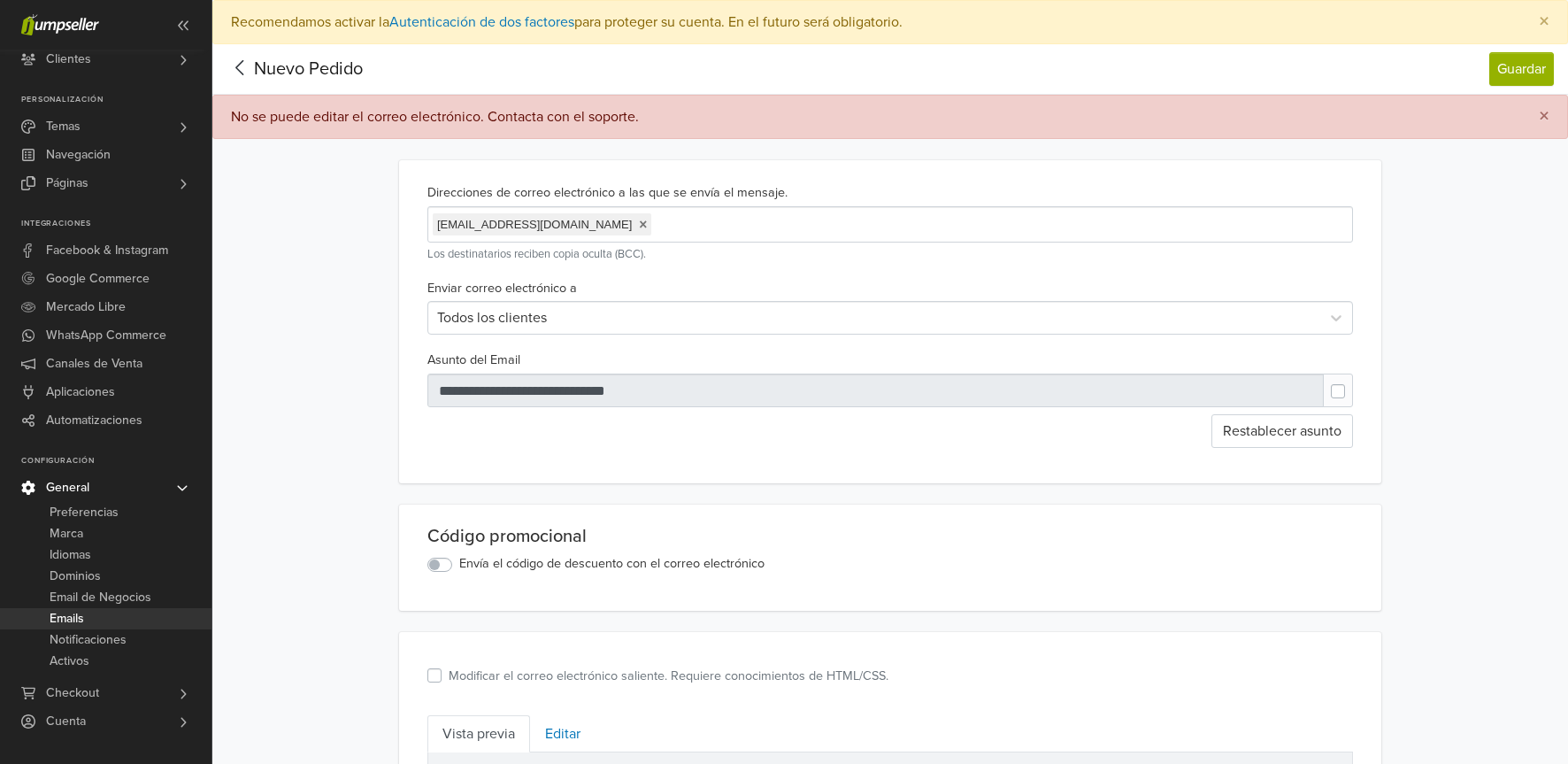
click at [246, 69] on icon at bounding box center [240, 68] width 28 height 22
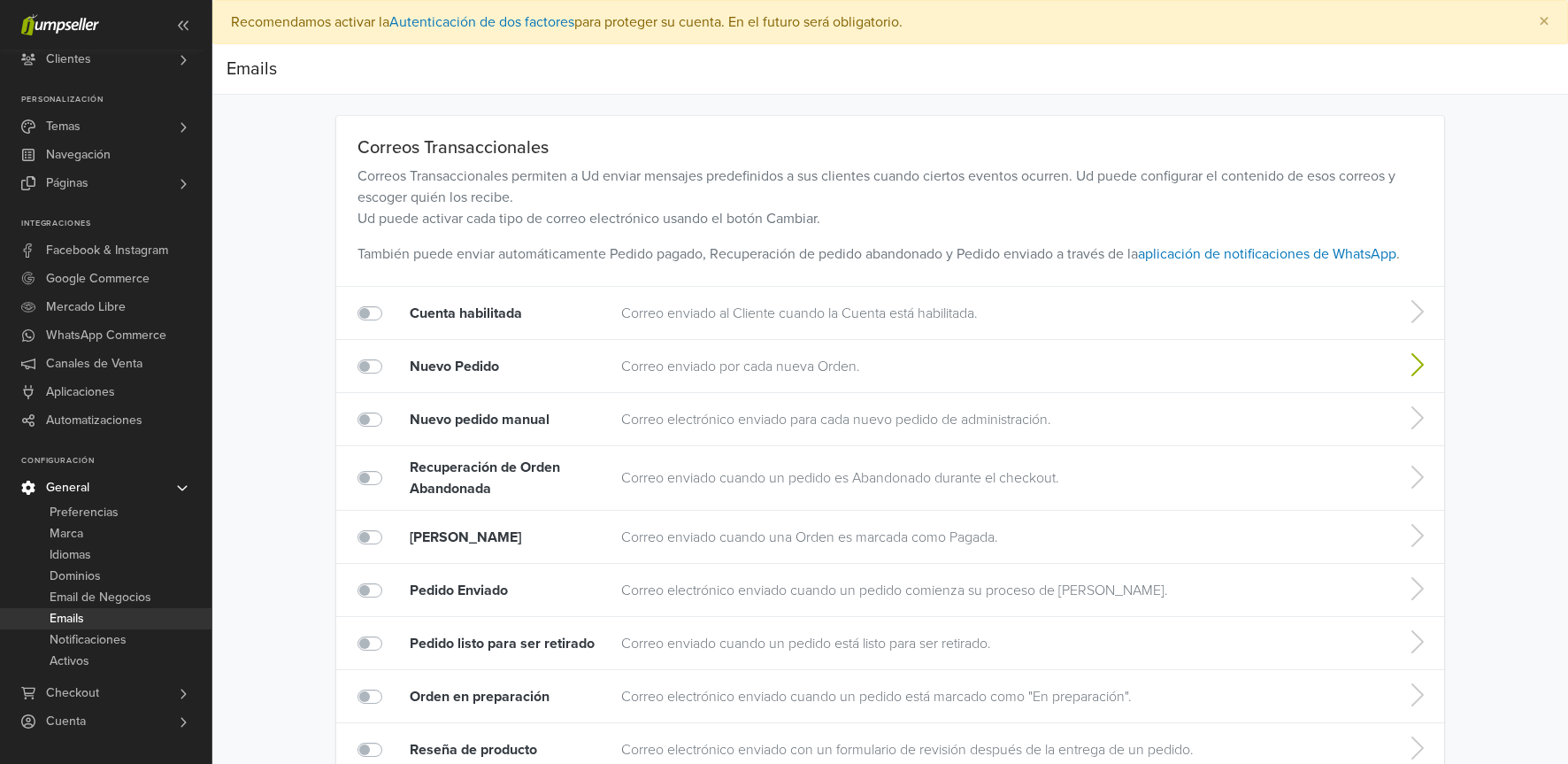
click at [495, 365] on td "Nuevo Pedido" at bounding box center [502, 366] width 221 height 53
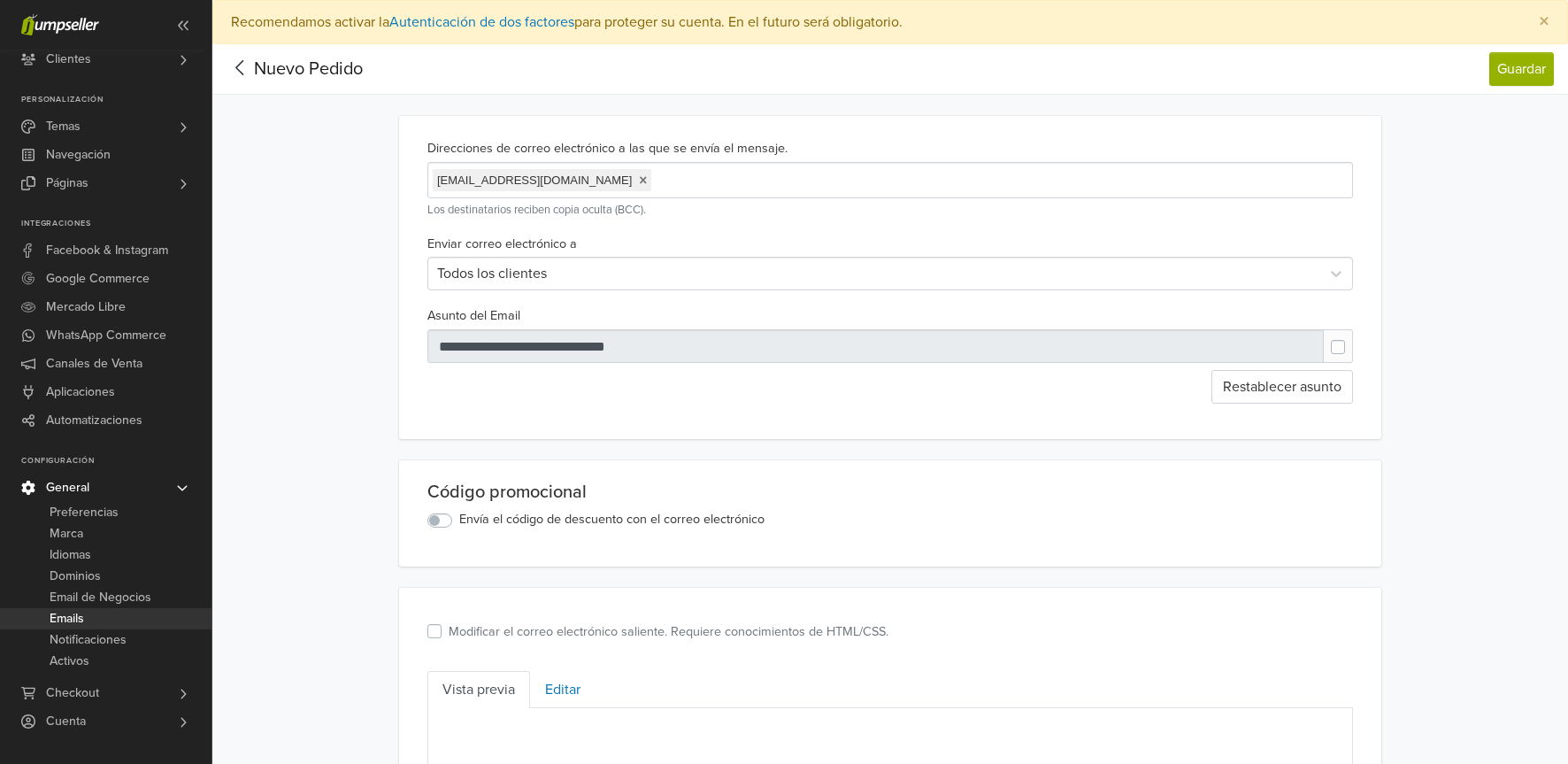
click at [230, 62] on icon at bounding box center [240, 68] width 28 height 22
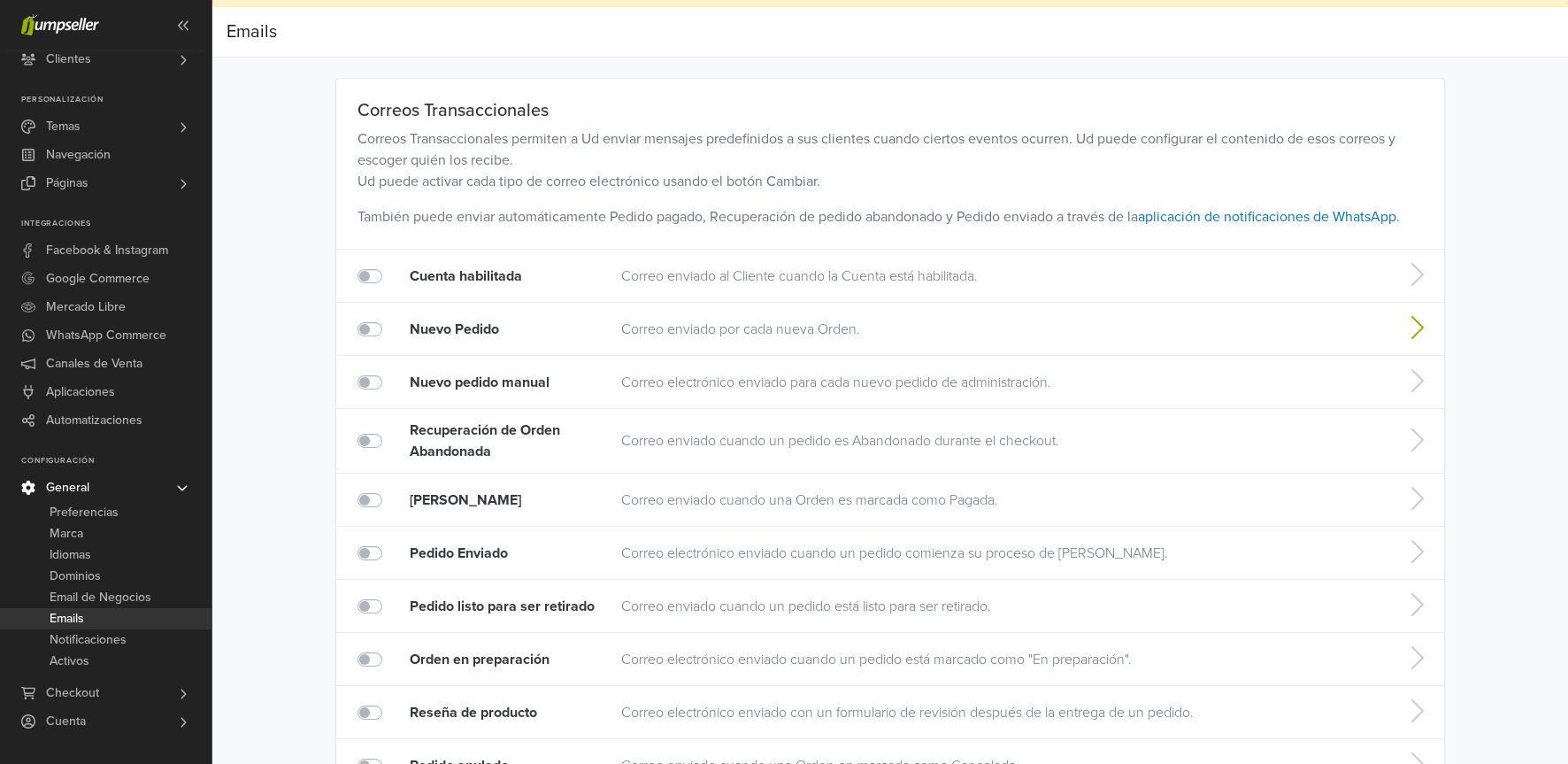
scroll to position [51, 0]
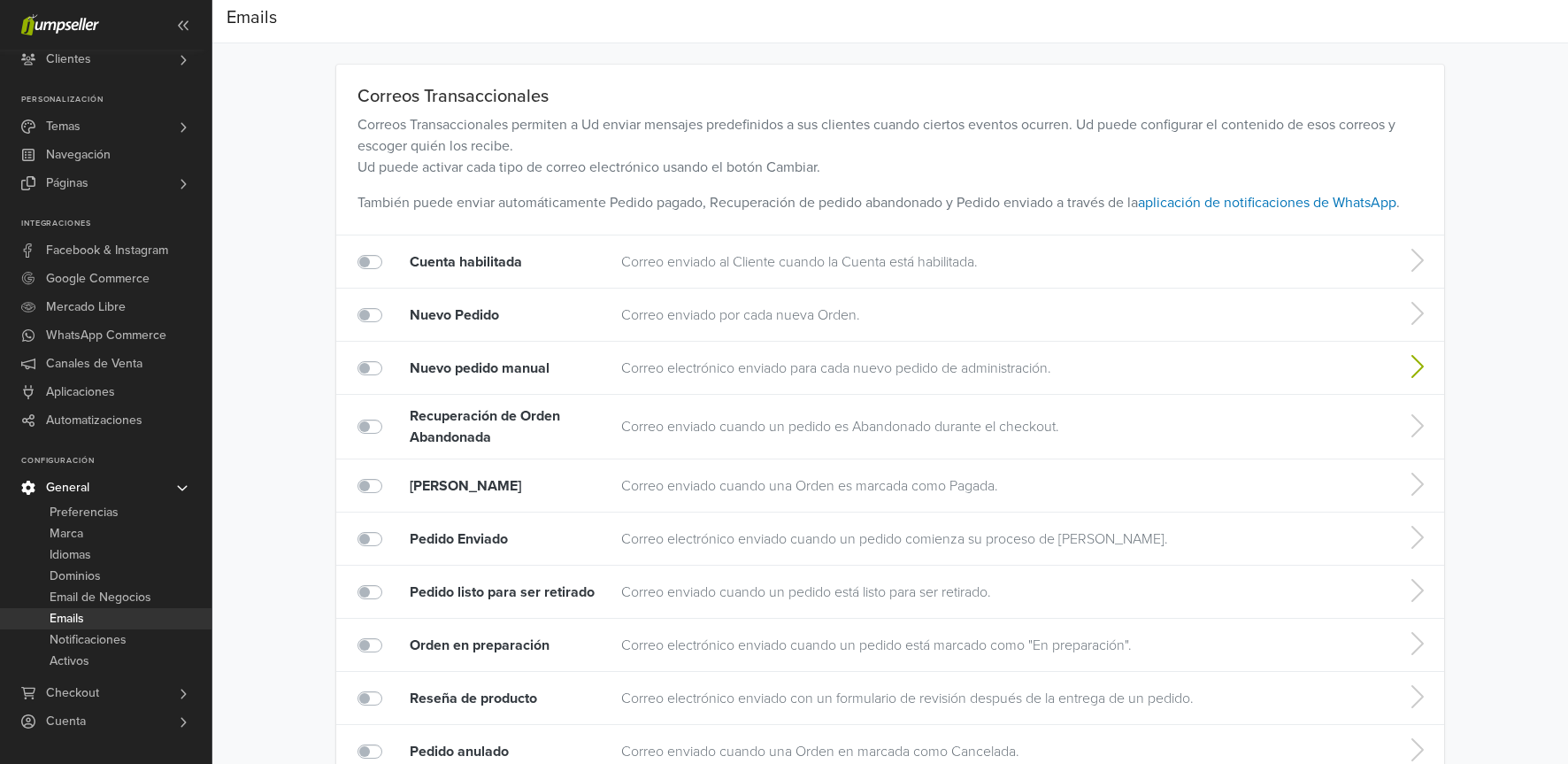
click at [478, 376] on td "Nuevo pedido manual" at bounding box center [502, 368] width 221 height 53
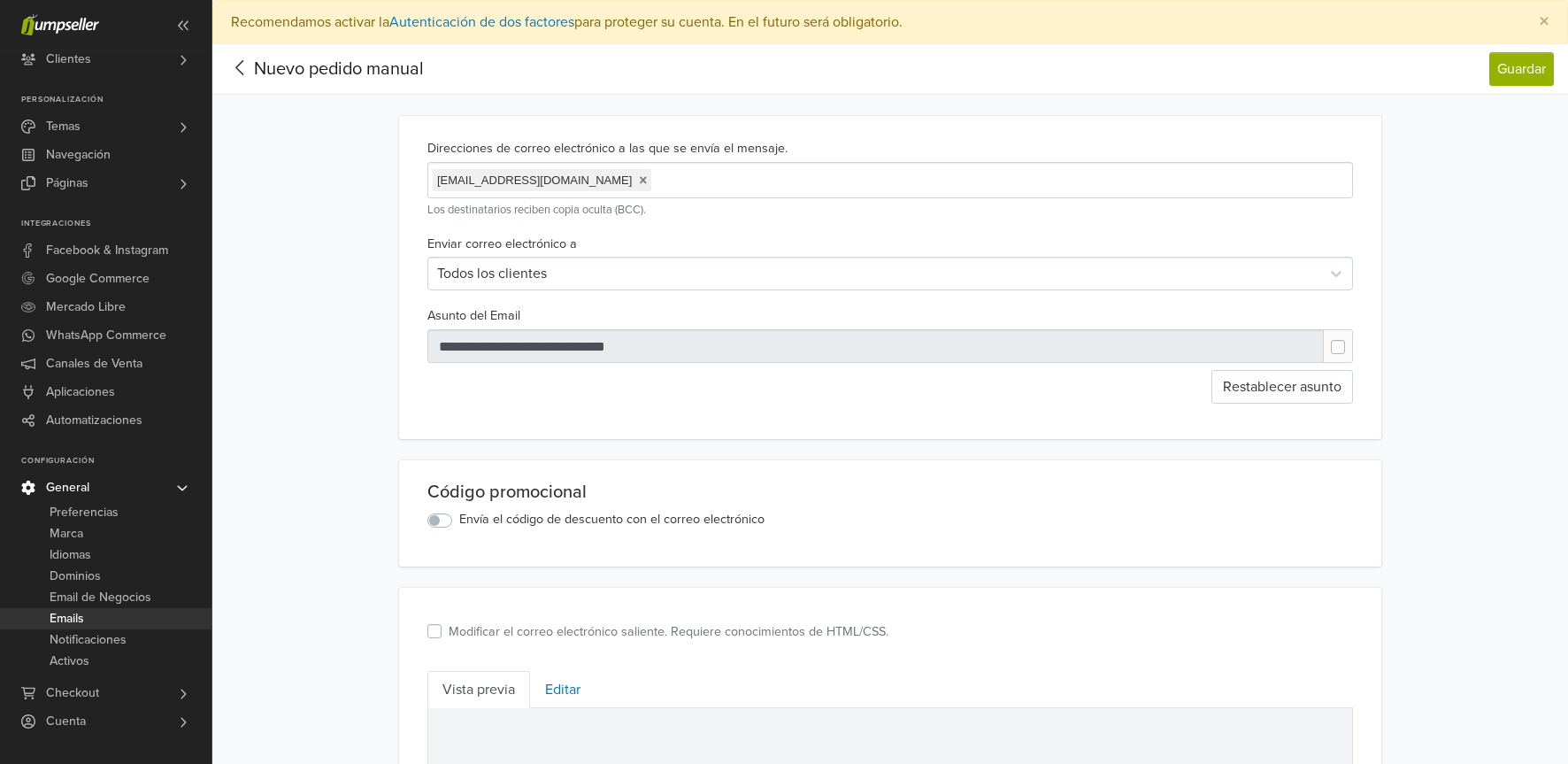
click at [240, 65] on icon at bounding box center [240, 68] width 28 height 22
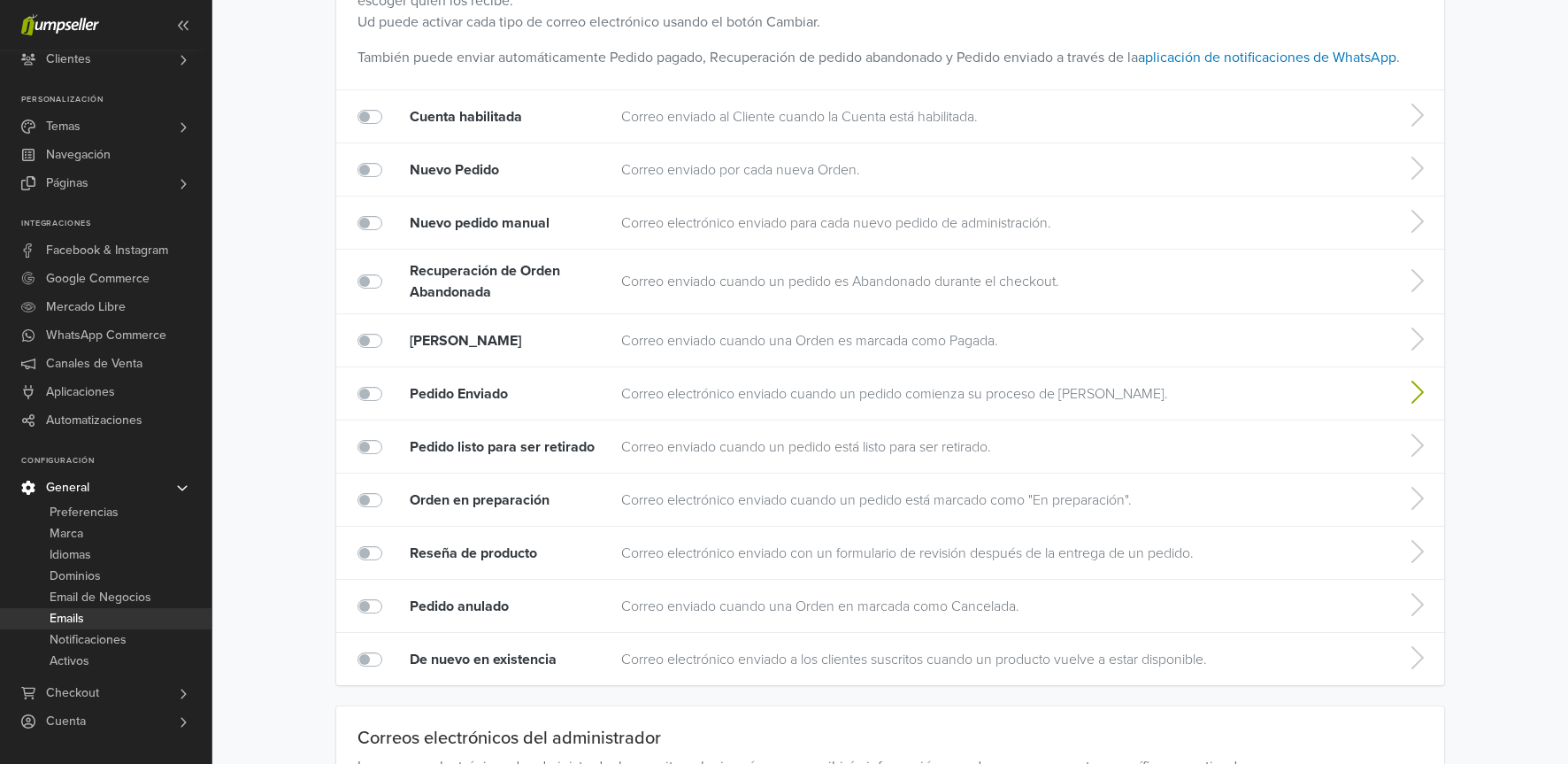
scroll to position [216, 0]
